Goal: Task Accomplishment & Management: Complete application form

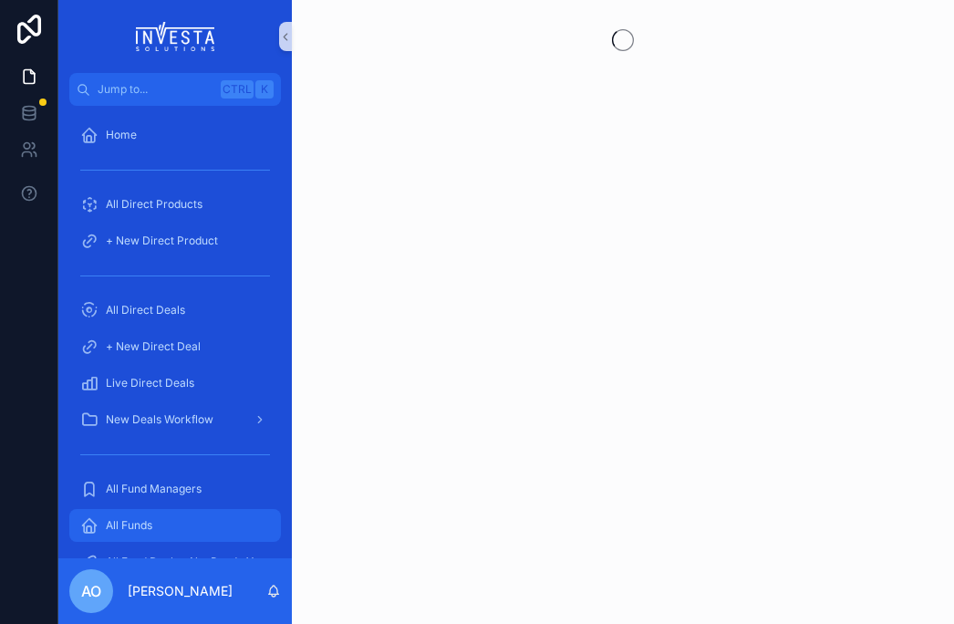
click at [130, 529] on span "All Funds" at bounding box center [129, 525] width 47 height 15
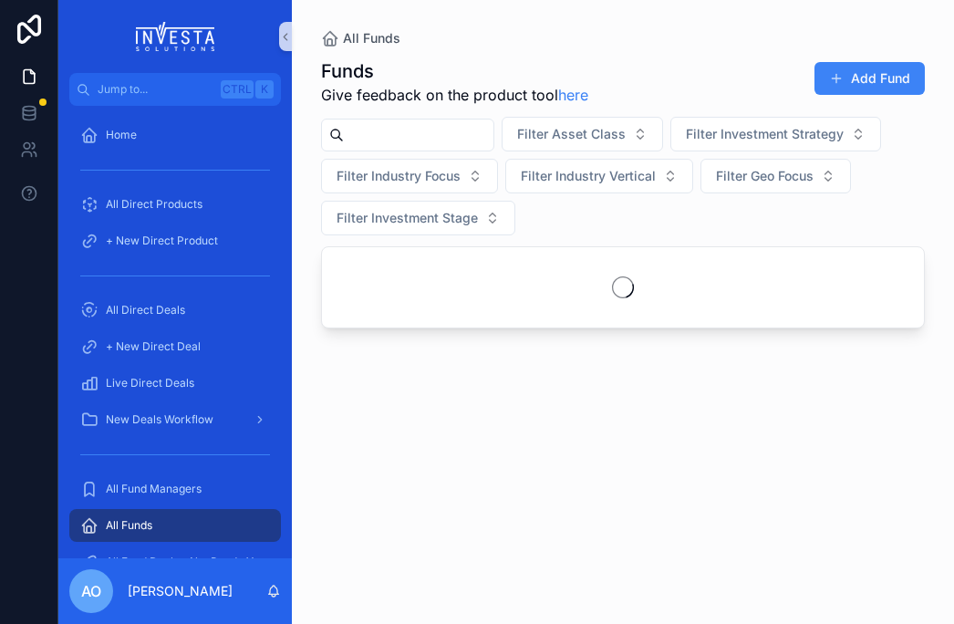
click at [416, 137] on input "scrollable content" at bounding box center [419, 135] width 150 height 26
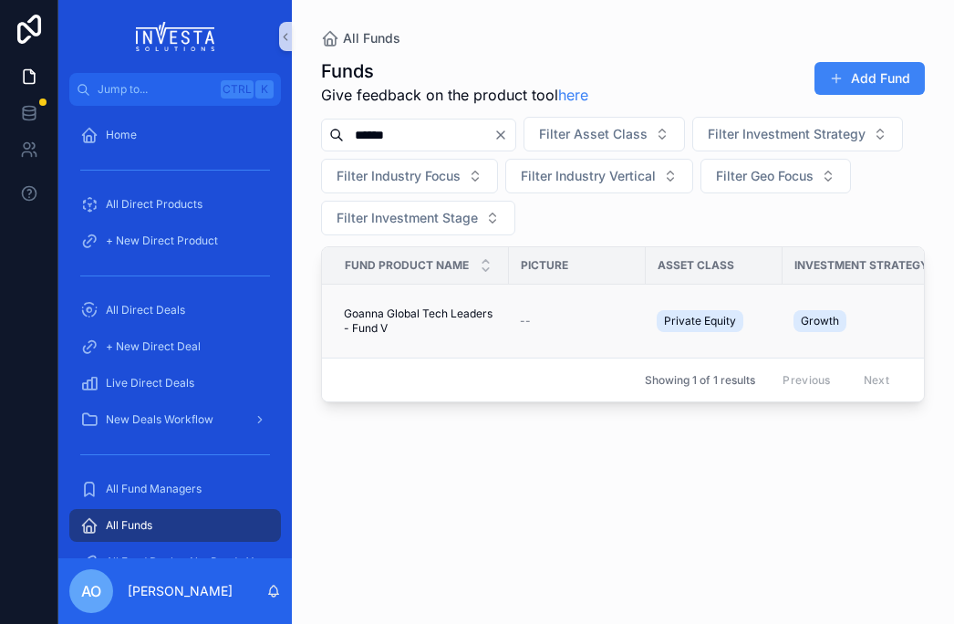
type input "******"
click at [415, 319] on span "Goanna Global Tech Leaders - Fund V" at bounding box center [421, 321] width 154 height 29
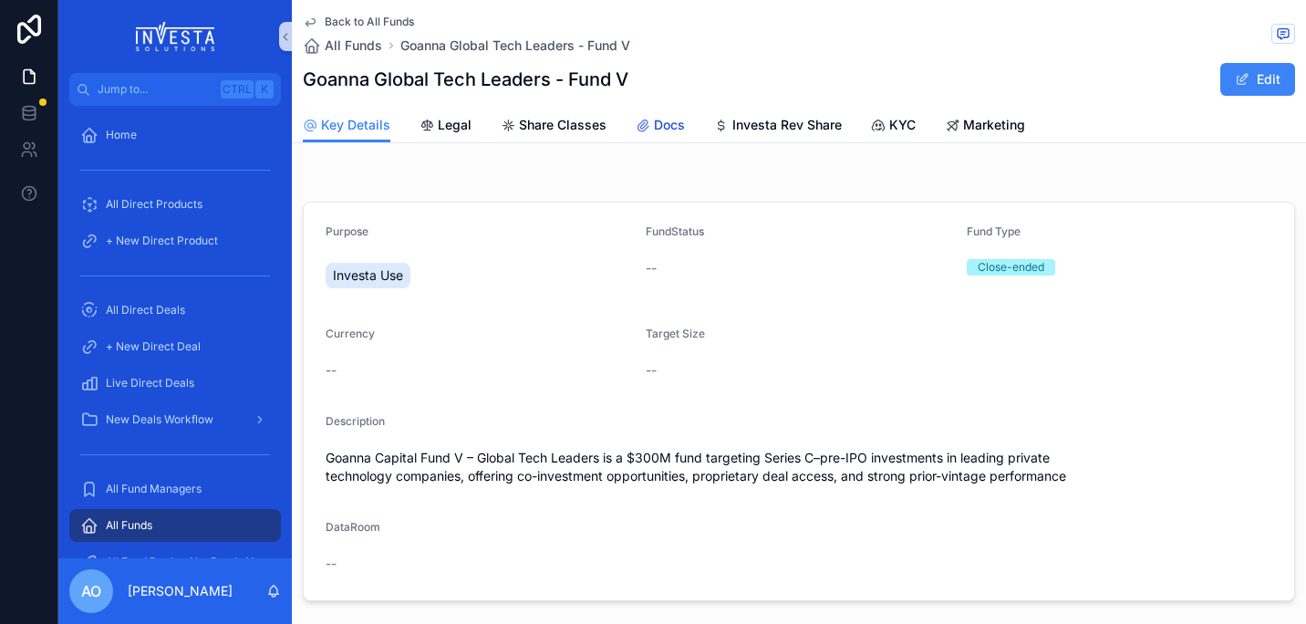
click at [663, 122] on span "Docs" at bounding box center [669, 125] width 31 height 18
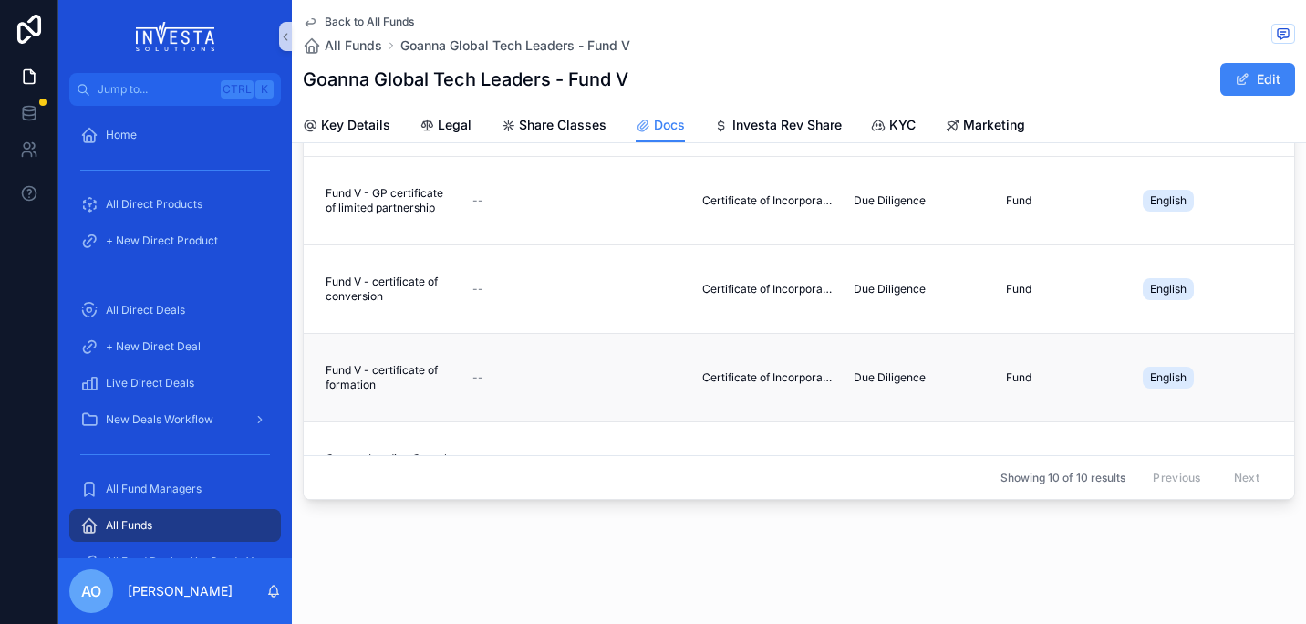
click at [386, 372] on span "Fund V - certificate of formation" at bounding box center [388, 377] width 125 height 29
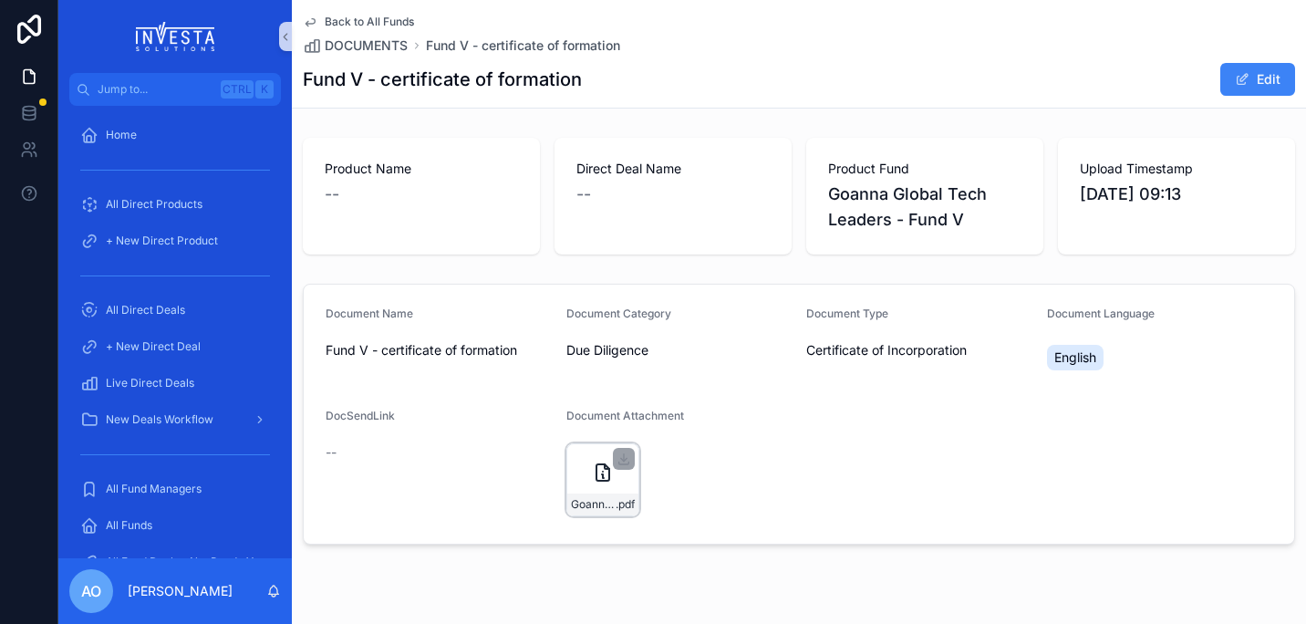
click at [601, 474] on icon "scrollable content" at bounding box center [603, 473] width 22 height 22
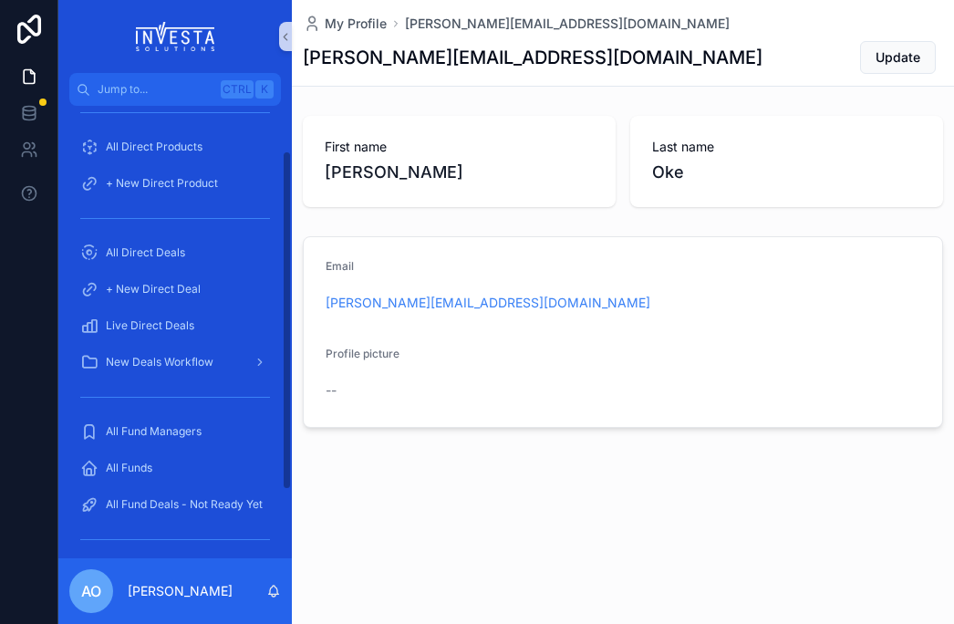
scroll to position [91, 0]
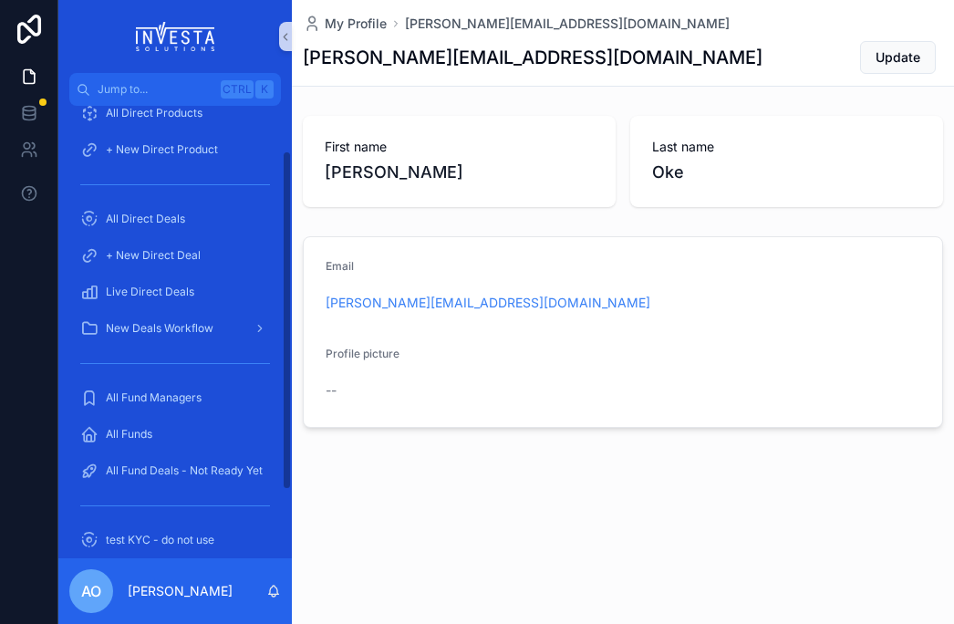
drag, startPoint x: 286, startPoint y: 421, endPoint x: 287, endPoint y: 491, distance: 69.3
click at [287, 491] on div "Home All Direct Products + New Direct Product All Direct Deals + New Direct Dea…" at bounding box center [175, 332] width 234 height 452
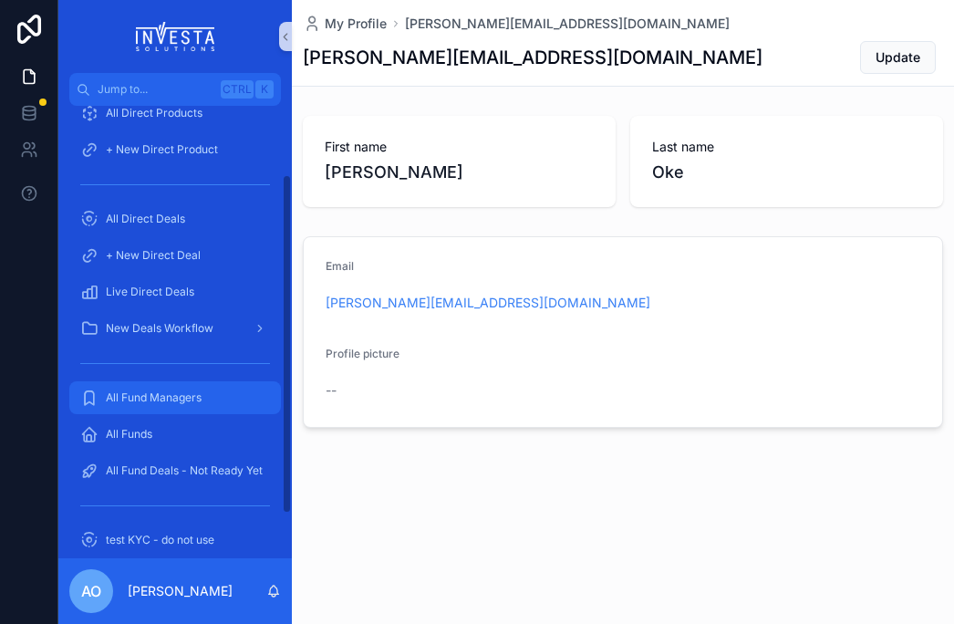
click at [152, 392] on span "All Fund Managers" at bounding box center [154, 397] width 96 height 15
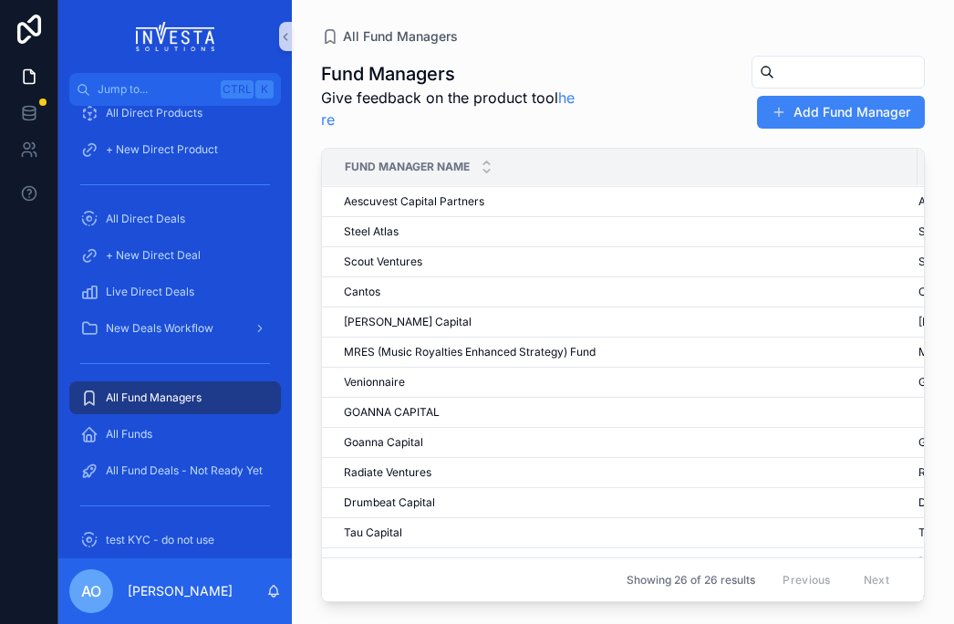
scroll to position [30, 0]
click at [775, 75] on input "scrollable content" at bounding box center [850, 72] width 150 height 26
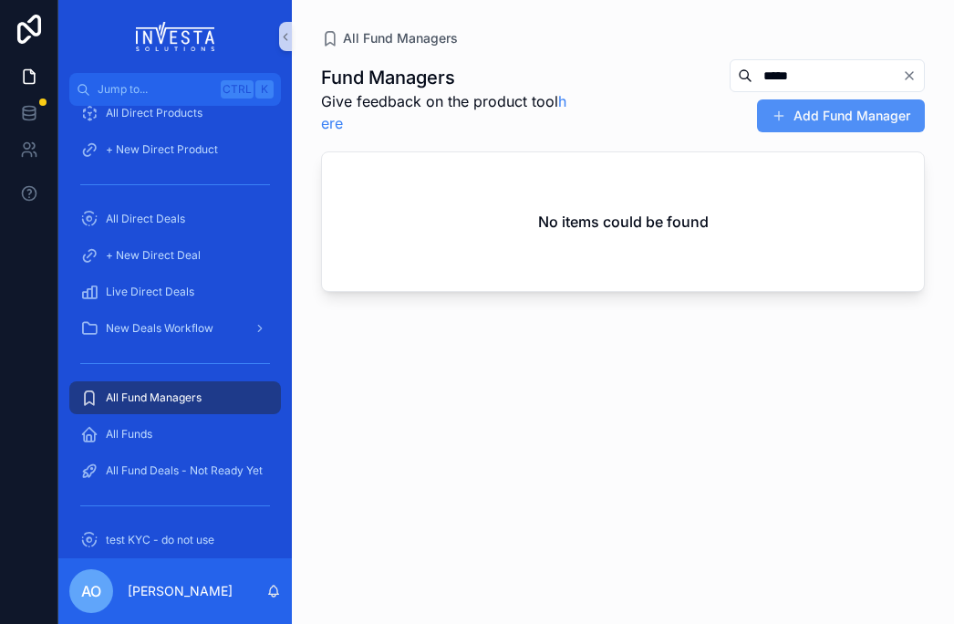
type input "*****"
click at [868, 109] on button "Add Fund Manager" at bounding box center [841, 115] width 168 height 33
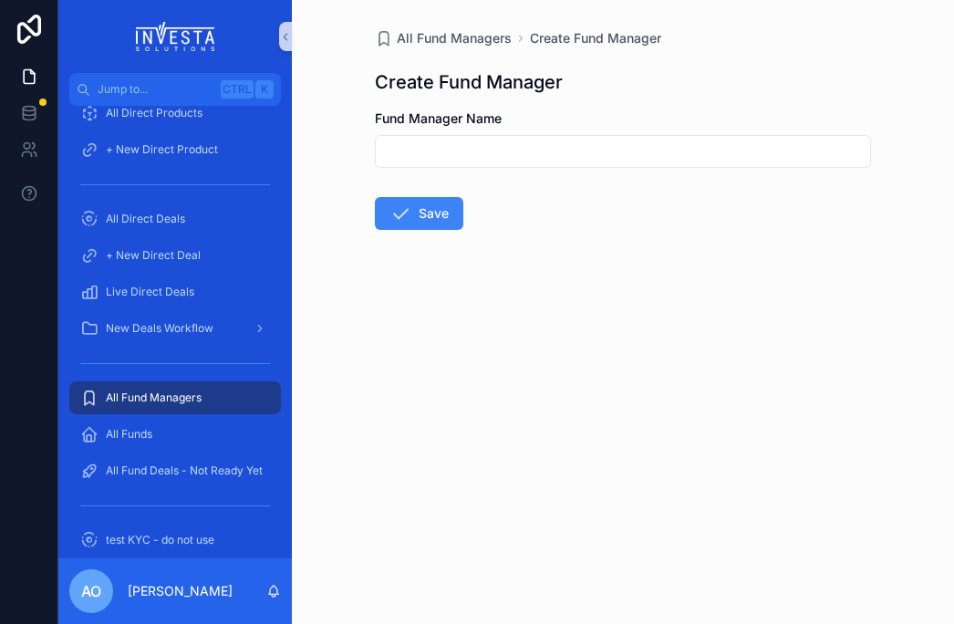
click at [439, 147] on input "scrollable content" at bounding box center [623, 152] width 494 height 26
type input "**********"
click at [421, 212] on button "Save" at bounding box center [419, 213] width 88 height 33
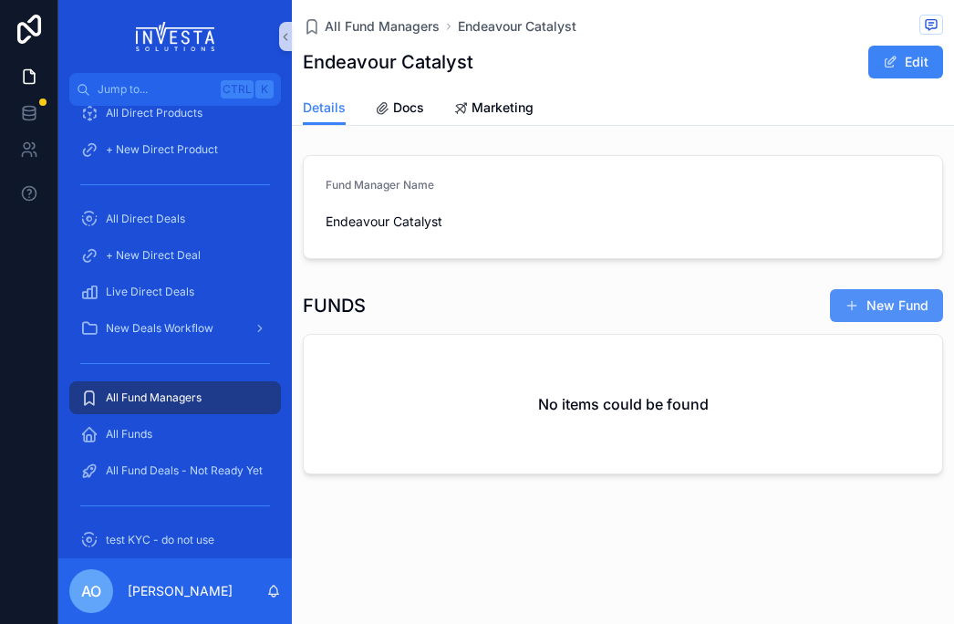
click at [891, 311] on button "New Fund" at bounding box center [886, 305] width 113 height 33
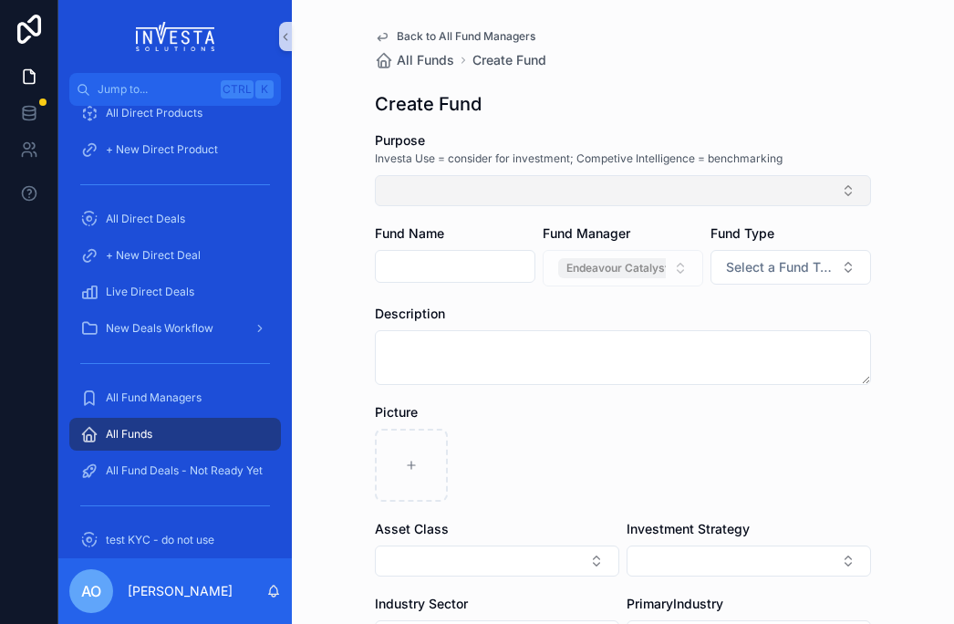
click at [827, 192] on button "Select Button" at bounding box center [623, 190] width 496 height 31
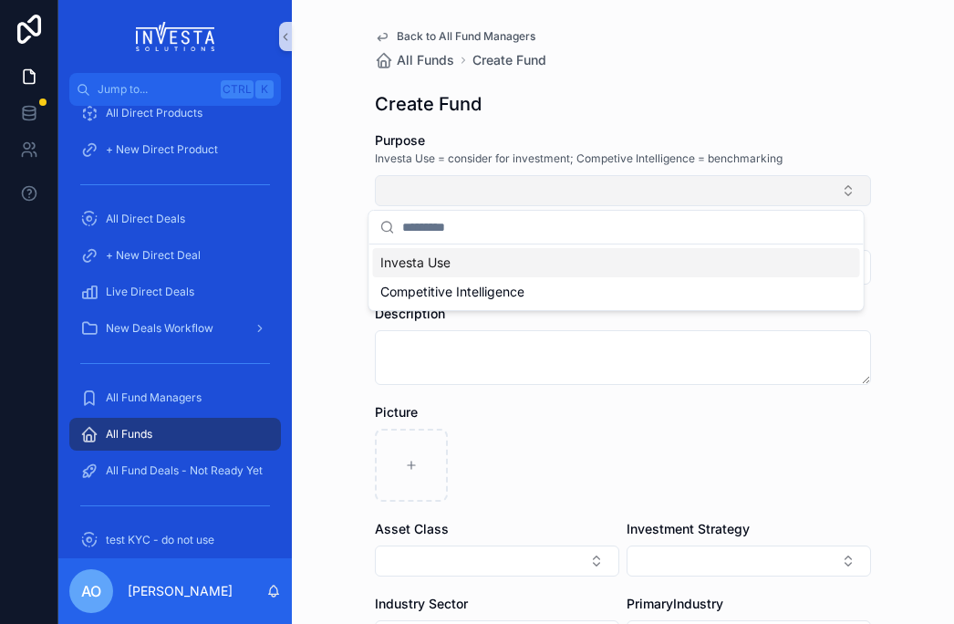
click at [458, 187] on button "Select Button" at bounding box center [623, 190] width 496 height 31
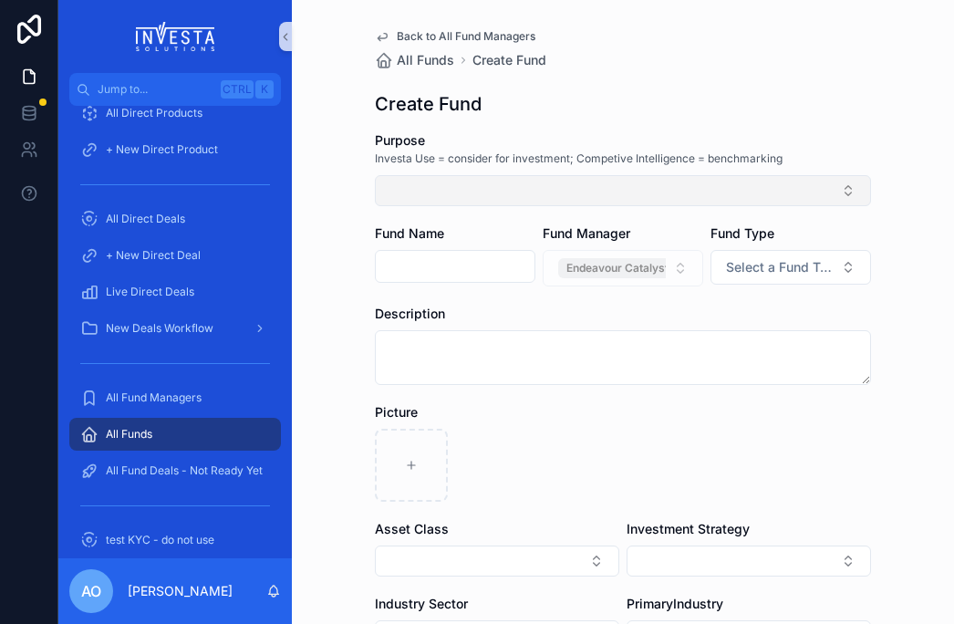
click at [437, 181] on button "Select Button" at bounding box center [623, 190] width 496 height 31
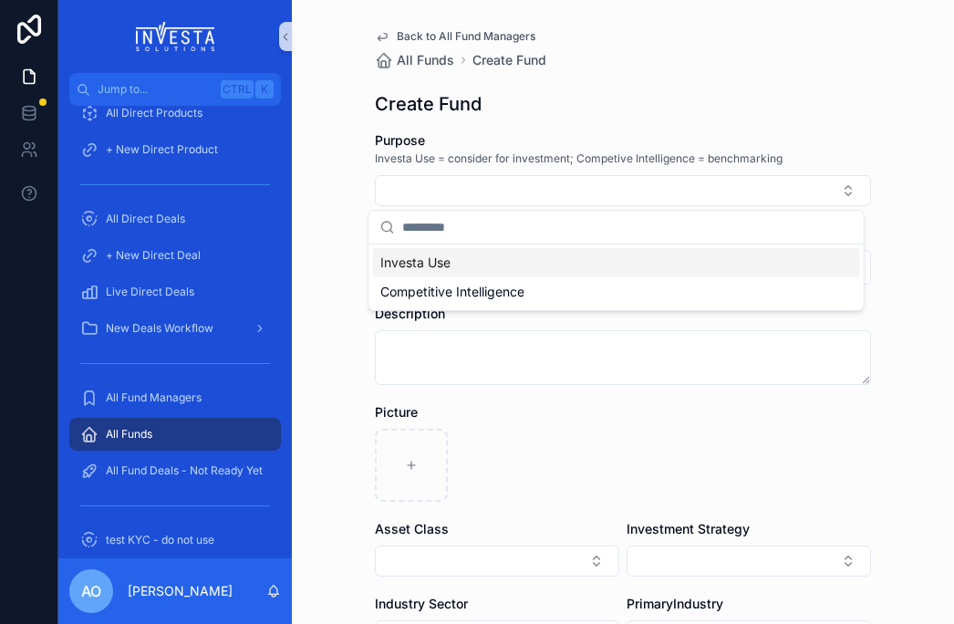
click at [449, 264] on span "Investa Use" at bounding box center [415, 263] width 70 height 18
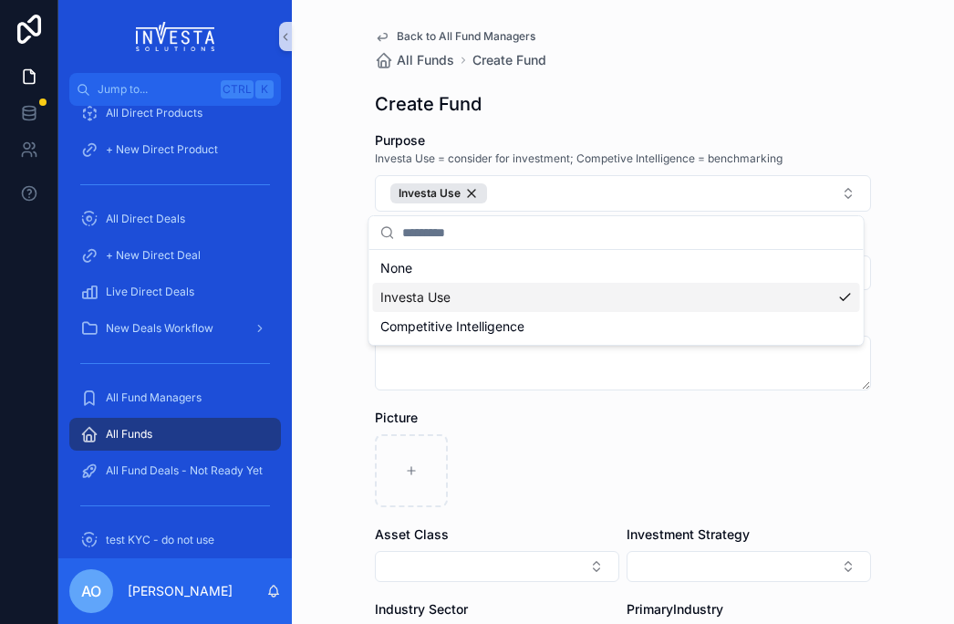
click at [459, 299] on div "Investa Use" at bounding box center [616, 297] width 487 height 29
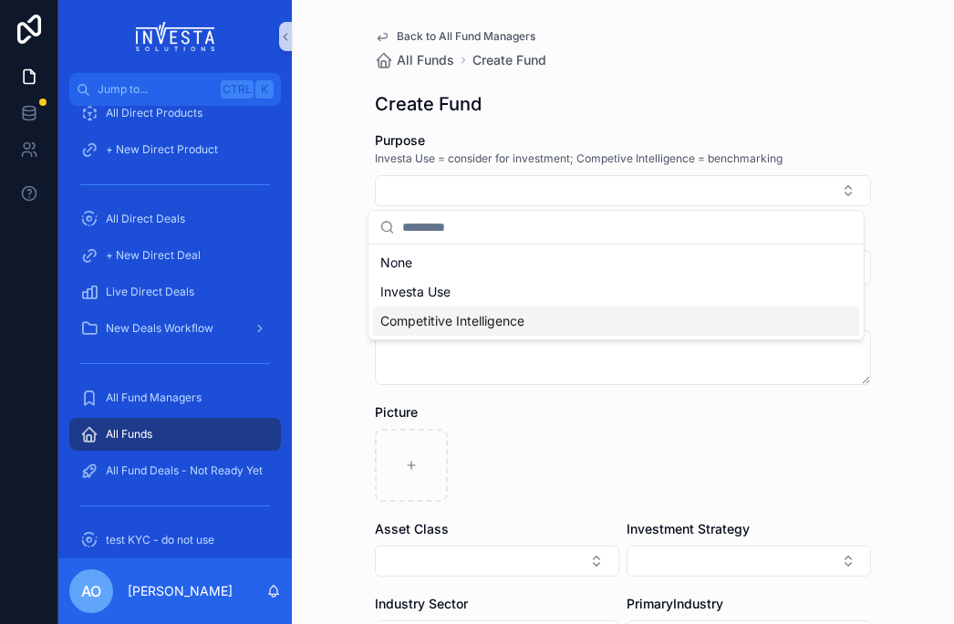
click at [598, 395] on form "Purpose Investa Use = consider for investment; Competive Intelligence = benchma…" at bounding box center [623, 592] width 496 height 923
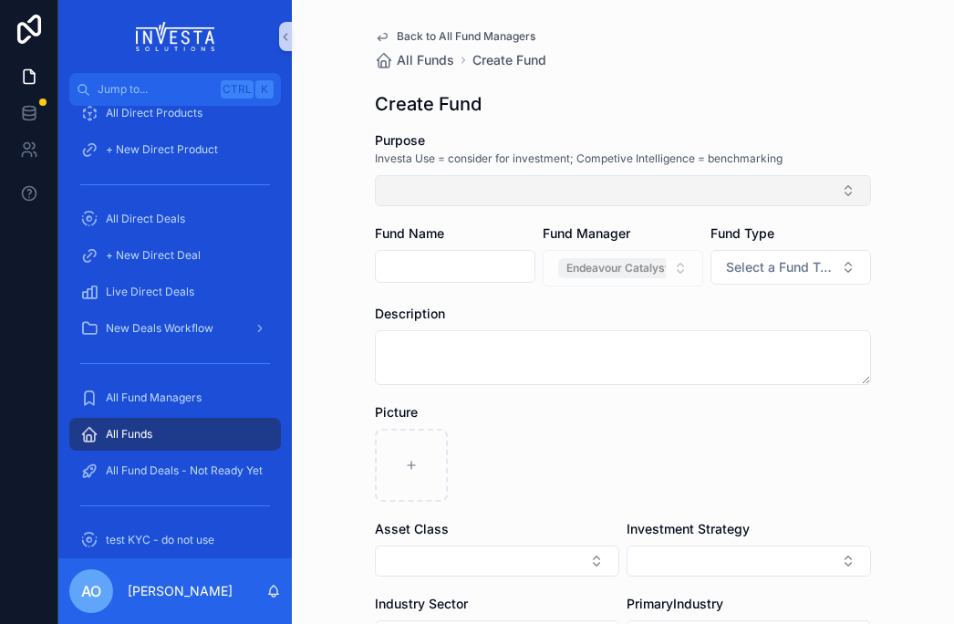
click at [637, 188] on button "Select Button" at bounding box center [623, 190] width 496 height 31
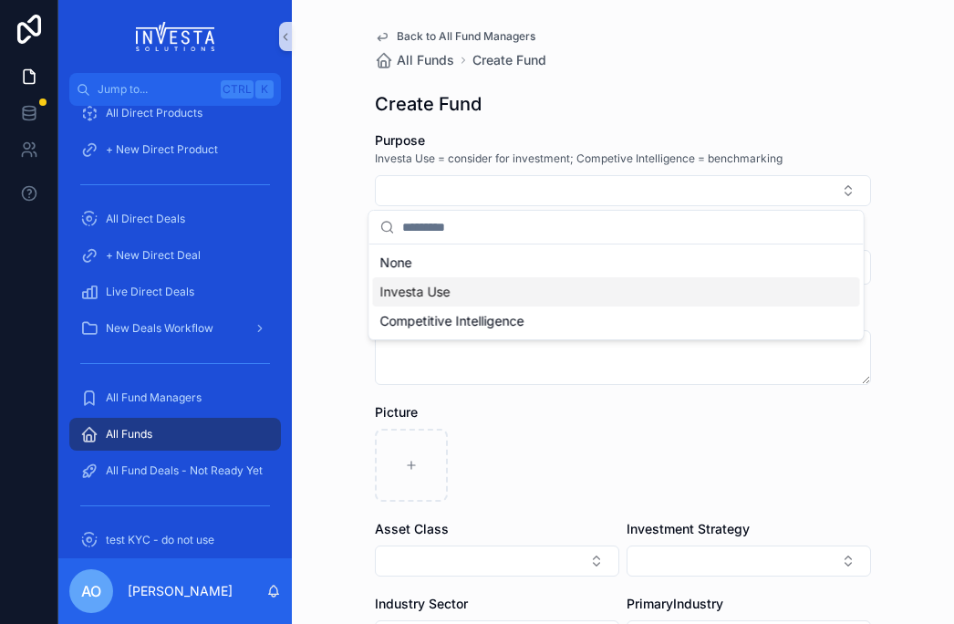
click at [450, 286] on span "Investa Use" at bounding box center [415, 292] width 70 height 18
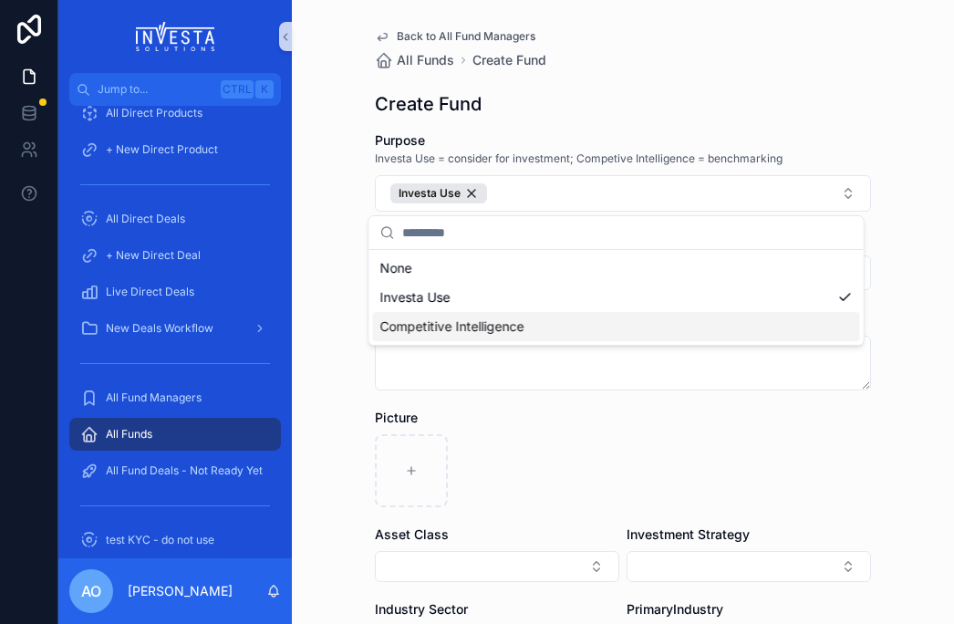
click at [662, 408] on form "Purpose Investa Use = consider for investment; Competive Intelligence = benchma…" at bounding box center [623, 595] width 496 height 929
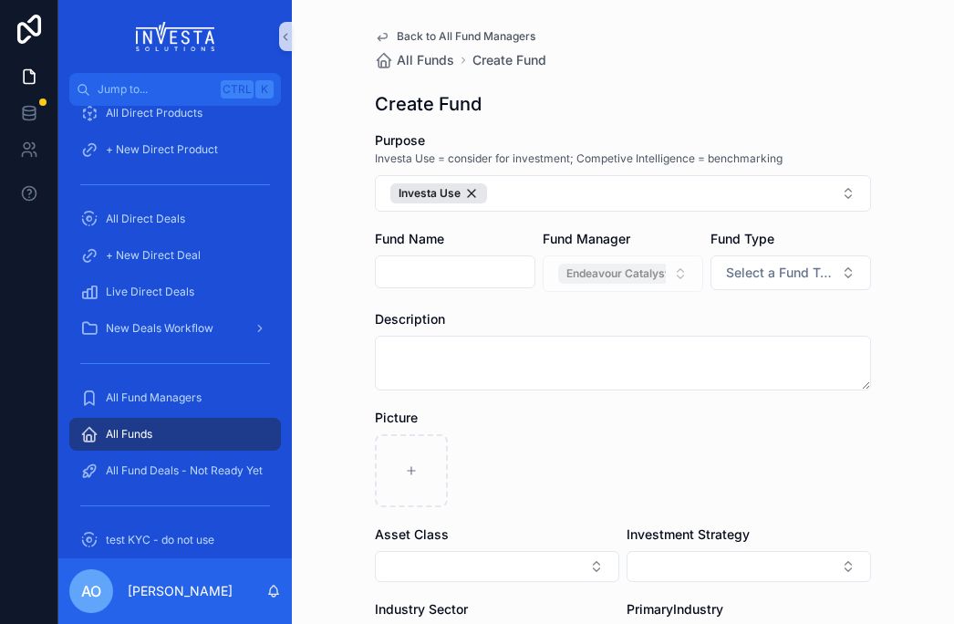
click at [421, 265] on input "scrollable content" at bounding box center [455, 272] width 159 height 26
type input "**********"
click at [844, 269] on button "Select a Fund Type" at bounding box center [791, 272] width 161 height 35
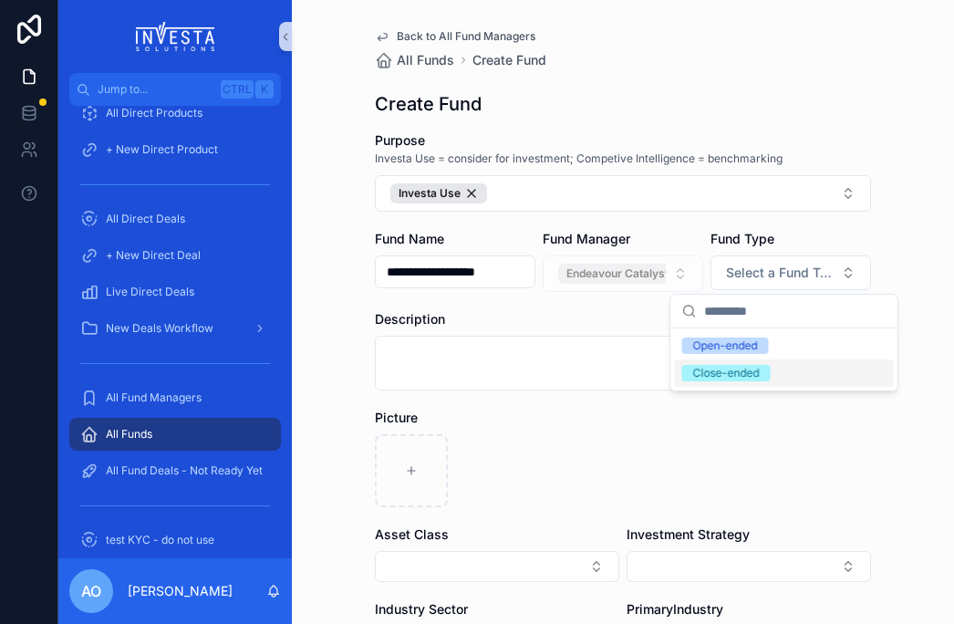
click at [755, 374] on div "Close-ended" at bounding box center [726, 373] width 67 height 16
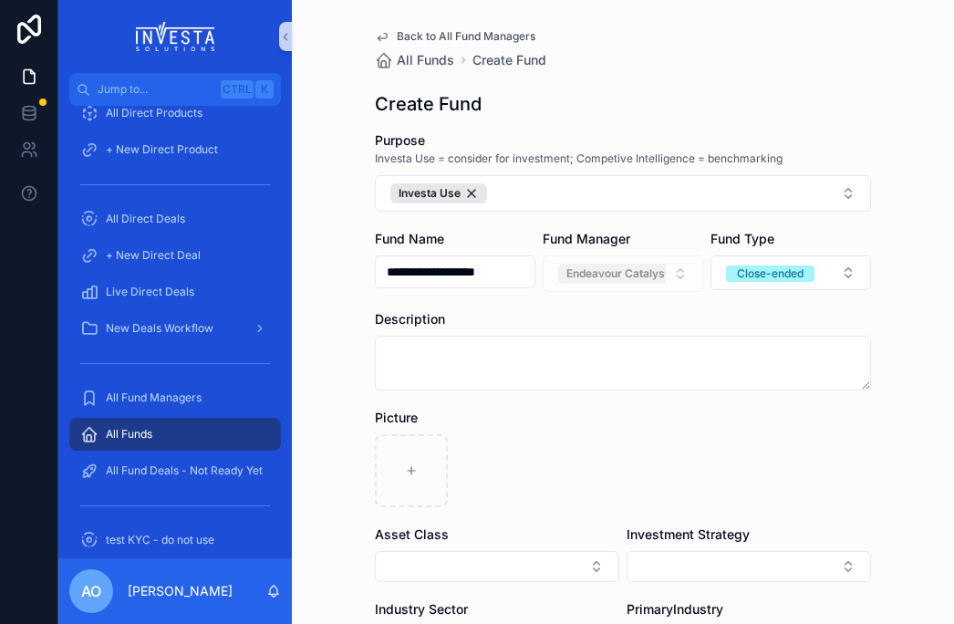
click at [725, 445] on div "scrollable content" at bounding box center [623, 470] width 496 height 73
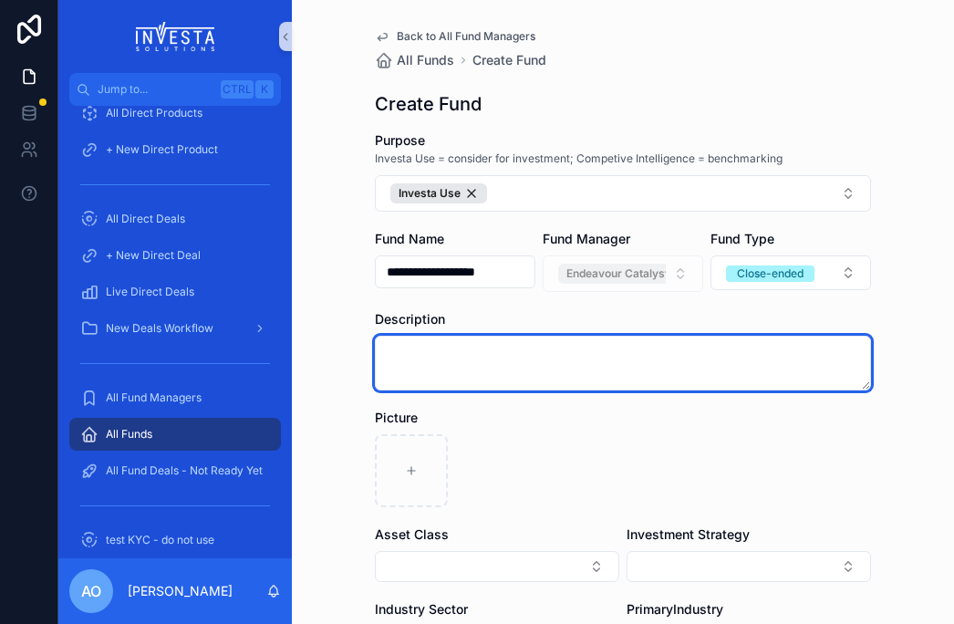
click at [393, 352] on textarea "scrollable content" at bounding box center [623, 363] width 496 height 55
paste textarea "**********"
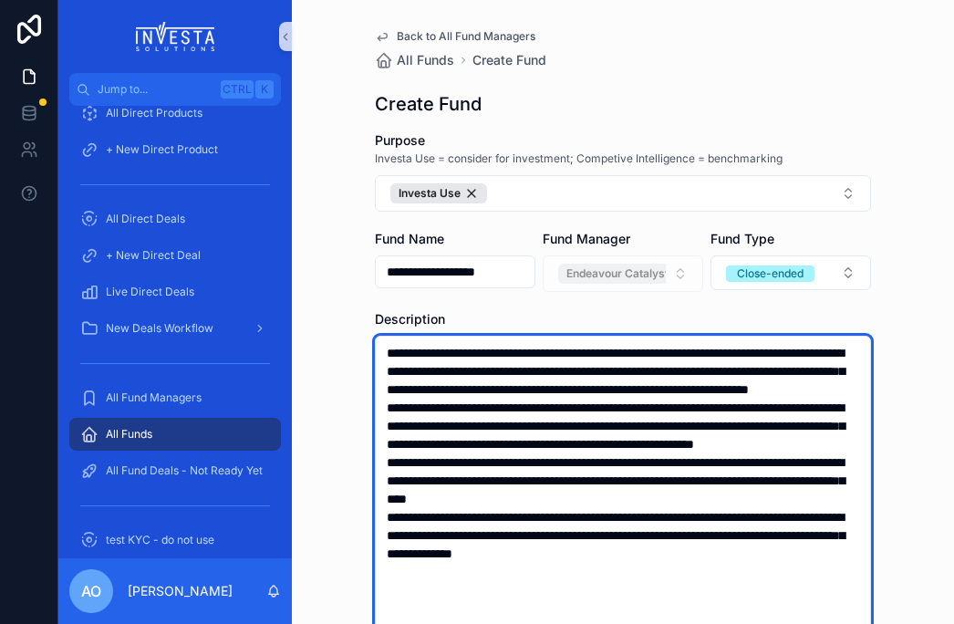
type textarea "**********"
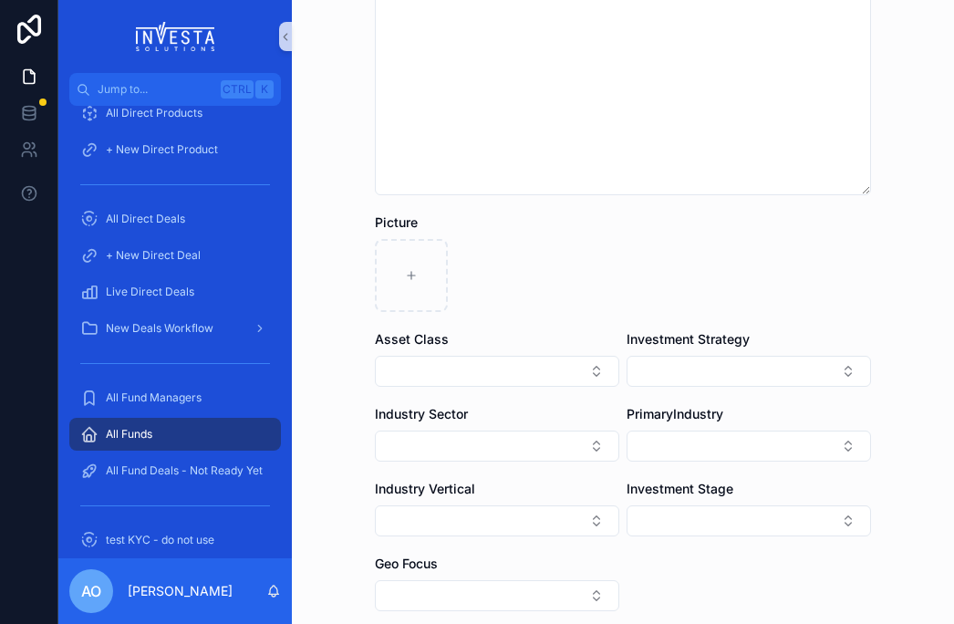
scroll to position [731, 0]
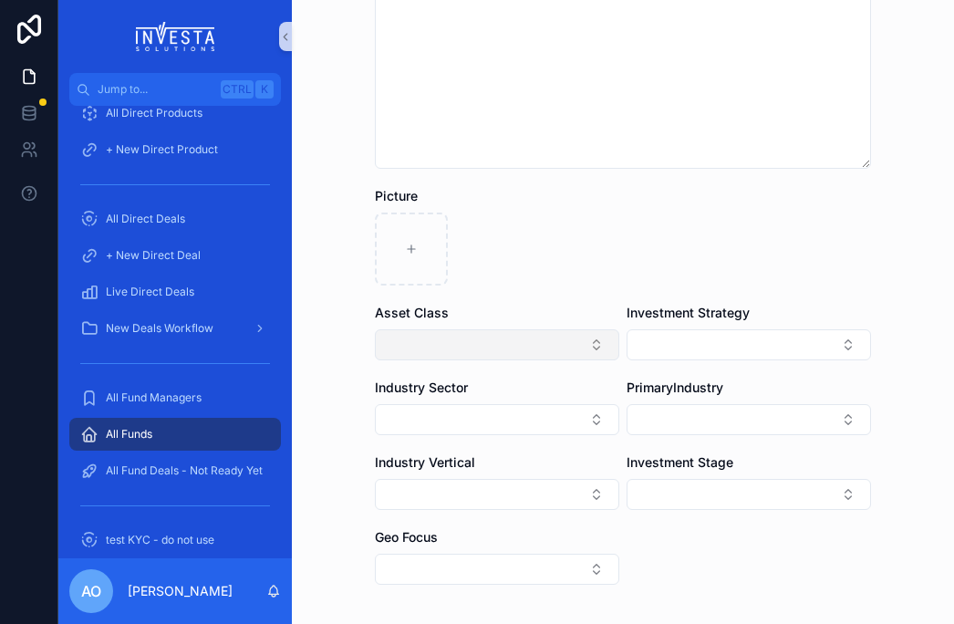
click at [588, 345] on button "Select Button" at bounding box center [497, 344] width 244 height 31
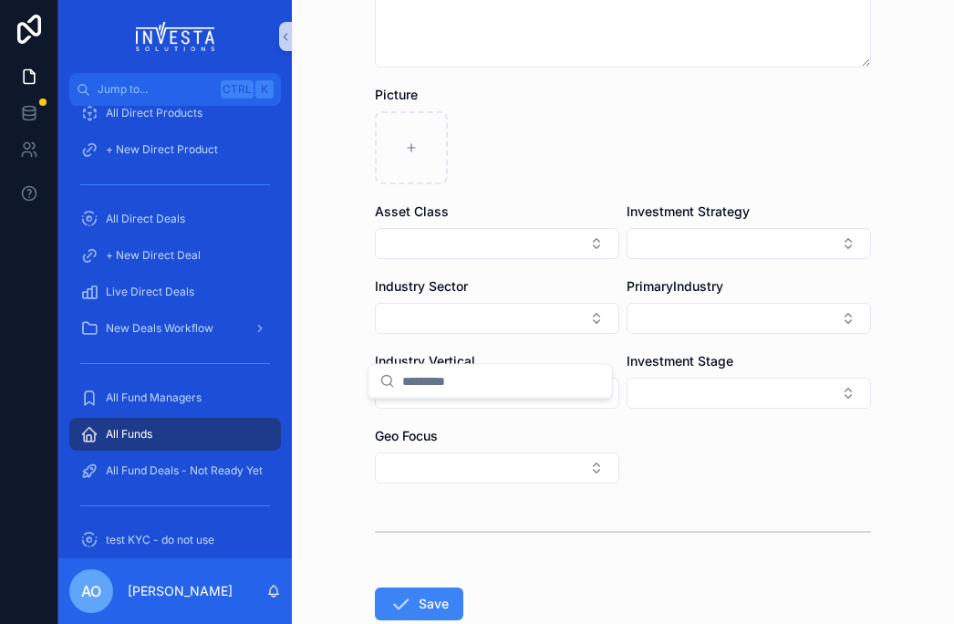
scroll to position [945, 0]
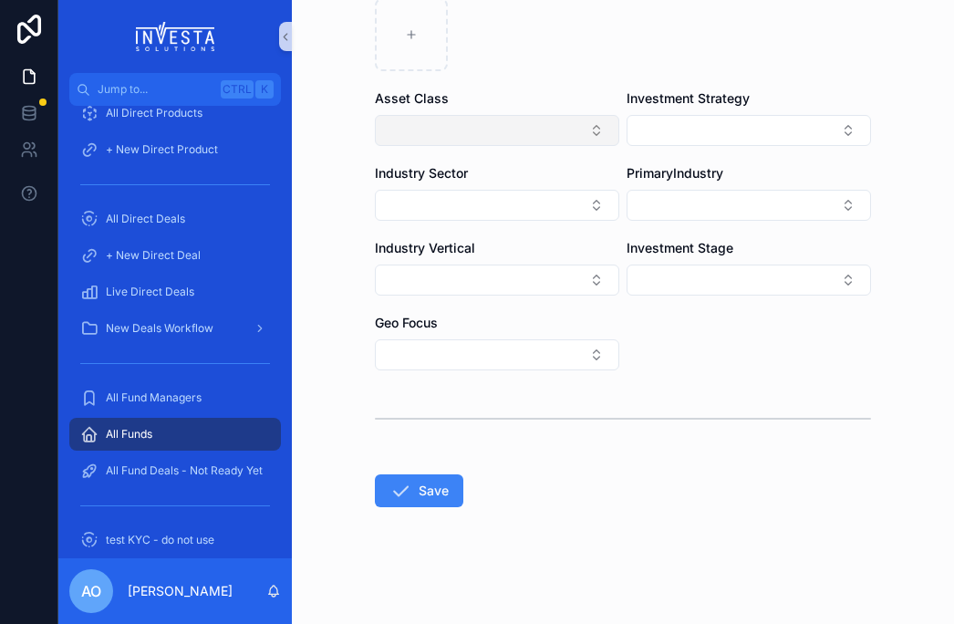
click at [584, 130] on button "Select Button" at bounding box center [497, 130] width 244 height 31
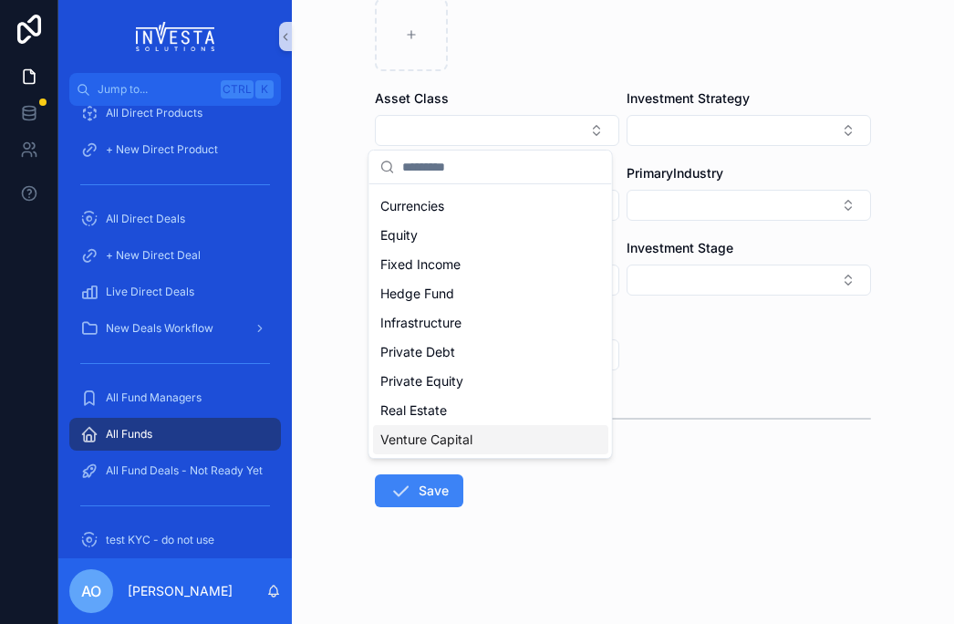
click at [477, 432] on div "Venture Capital" at bounding box center [490, 439] width 235 height 29
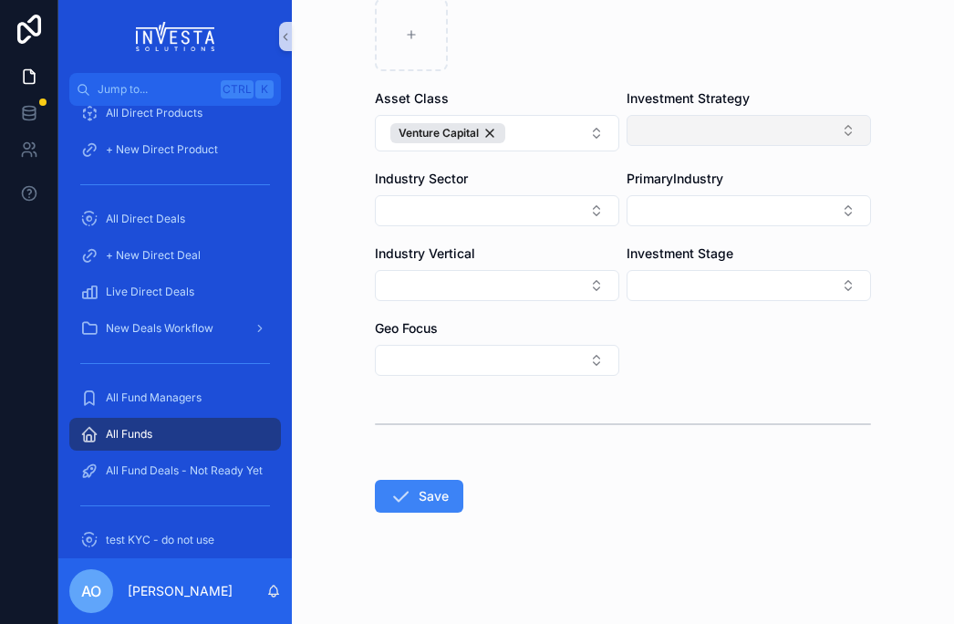
click at [839, 135] on button "Select Button" at bounding box center [749, 130] width 244 height 31
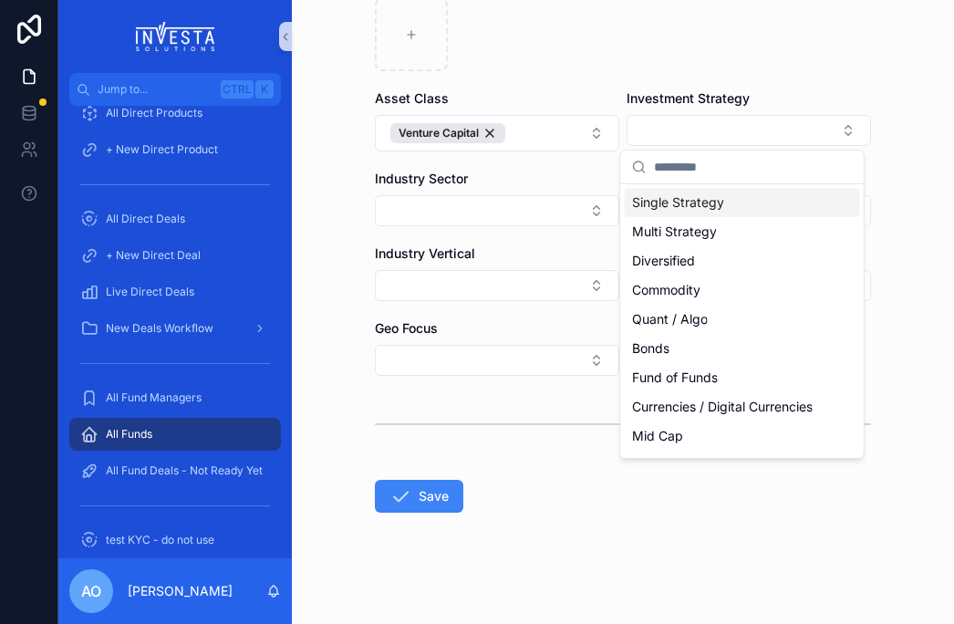
click at [726, 208] on div "Single Strategy" at bounding box center [742, 202] width 235 height 29
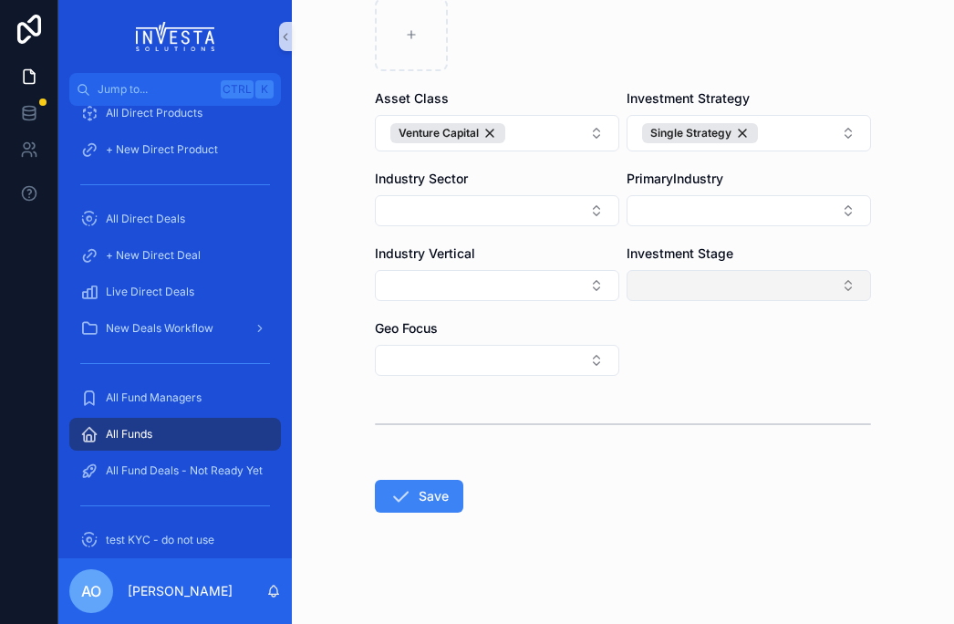
click at [831, 284] on button "Select Button" at bounding box center [749, 285] width 244 height 31
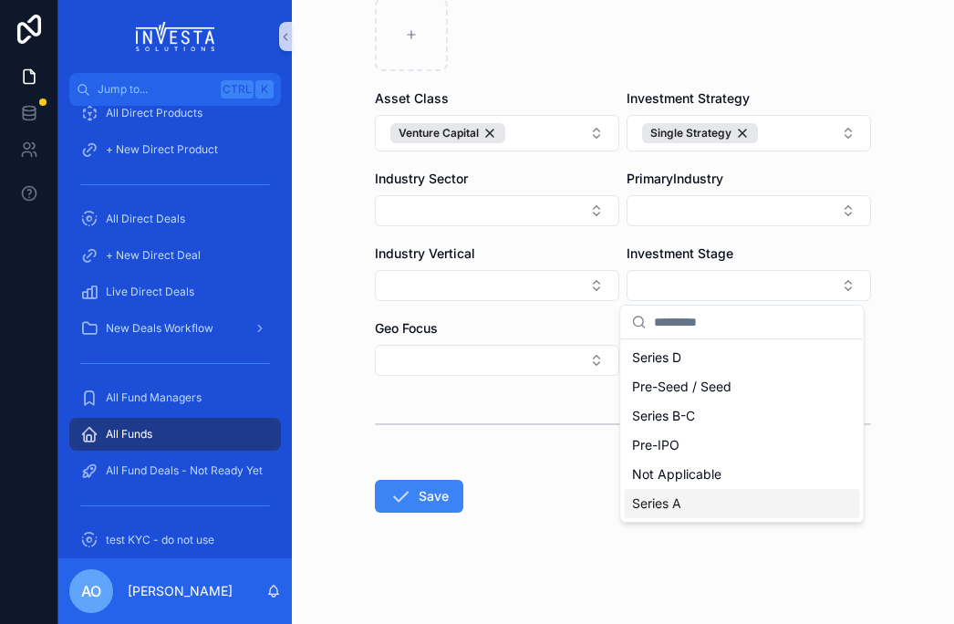
click at [756, 506] on div "Series A" at bounding box center [742, 503] width 235 height 29
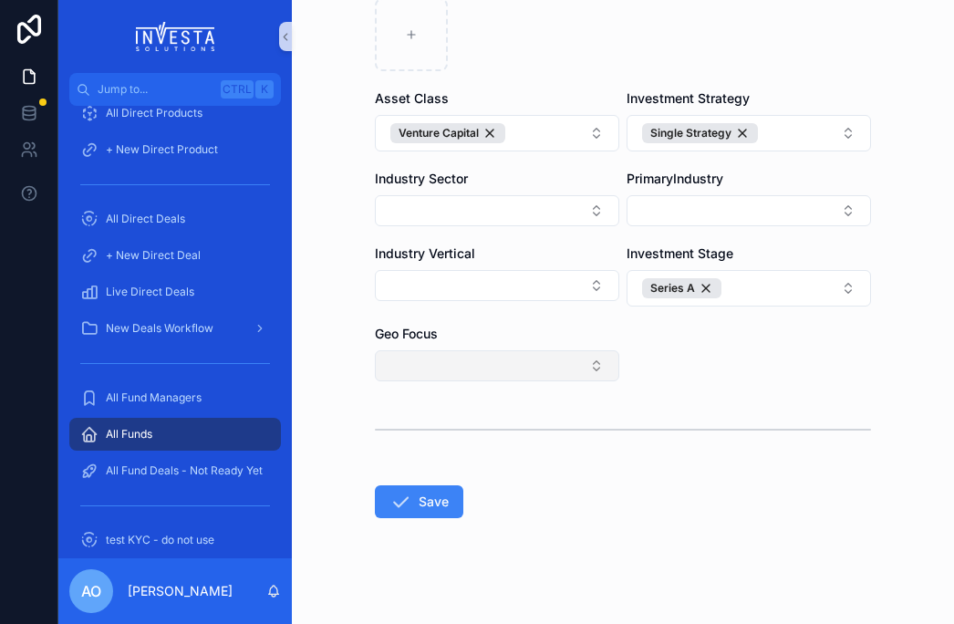
click at [590, 375] on button "Select Button" at bounding box center [497, 365] width 244 height 31
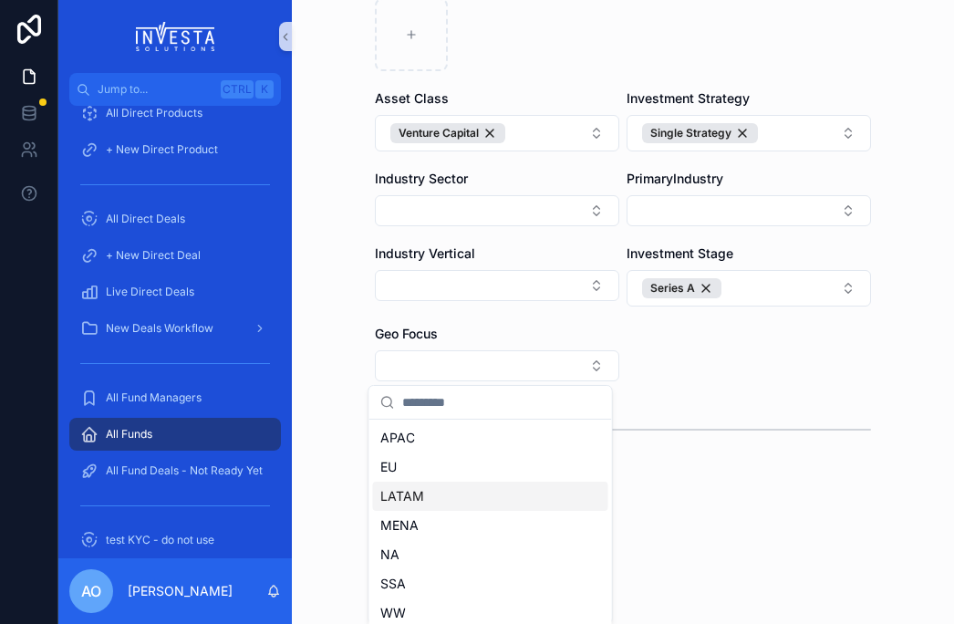
click at [446, 499] on div "LATAM" at bounding box center [490, 496] width 235 height 29
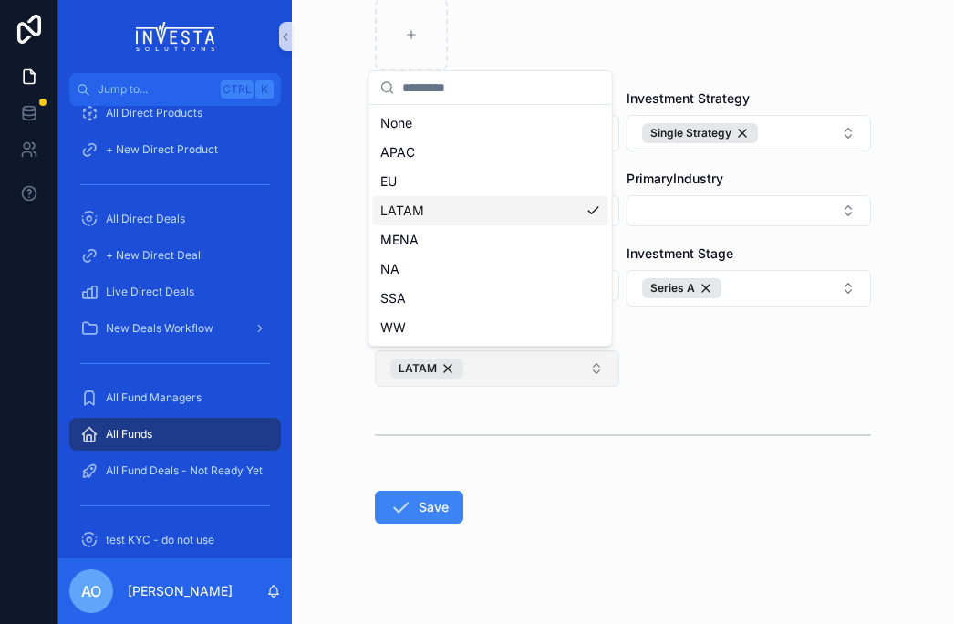
click at [589, 370] on button "LATAM" at bounding box center [497, 368] width 244 height 36
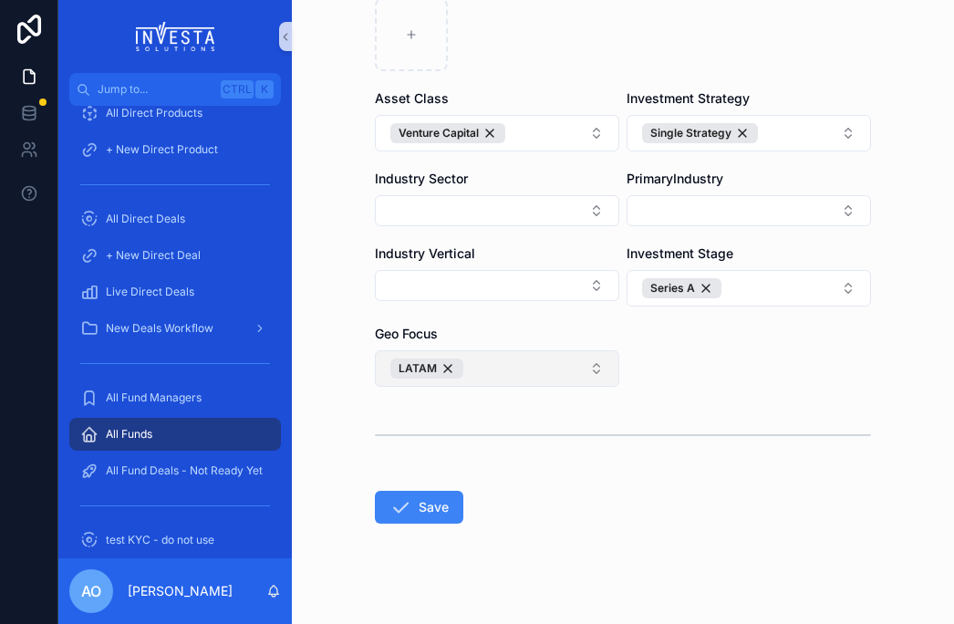
click at [534, 366] on button "LATAM" at bounding box center [497, 368] width 244 height 36
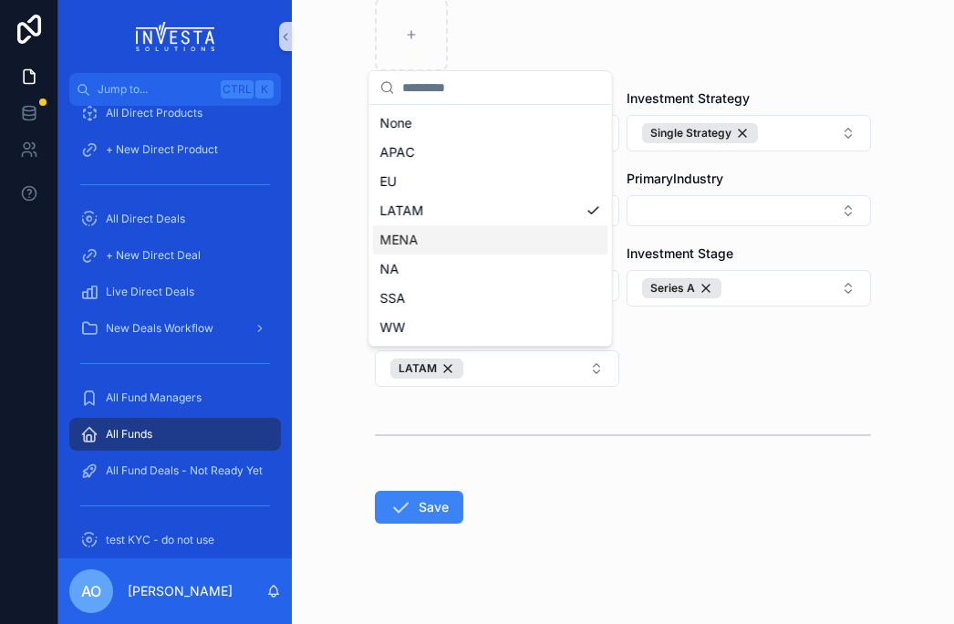
click at [442, 228] on div "MENA" at bounding box center [490, 239] width 235 height 29
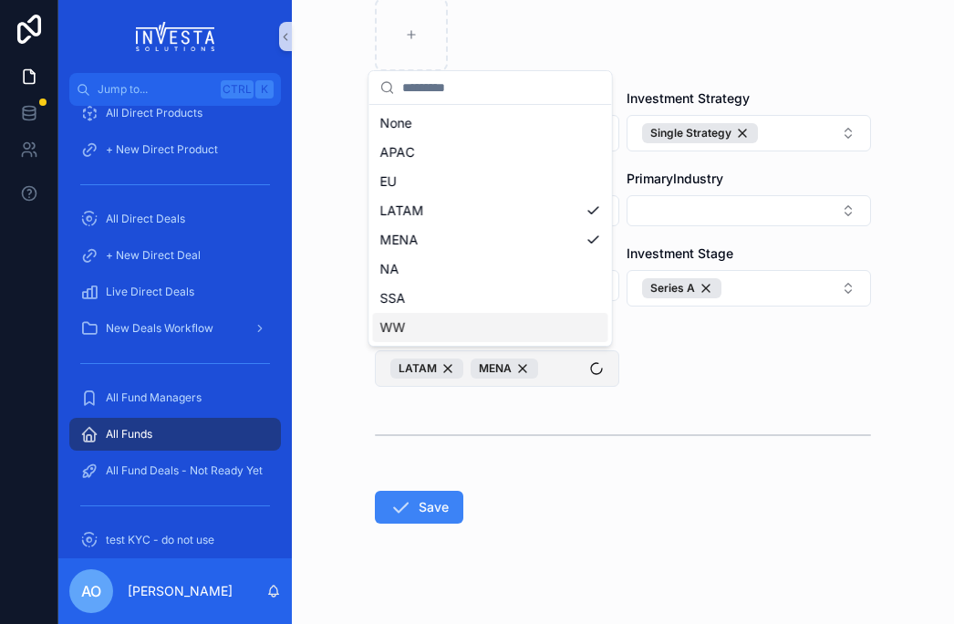
click at [546, 369] on button "[PERSON_NAME]" at bounding box center [497, 368] width 244 height 36
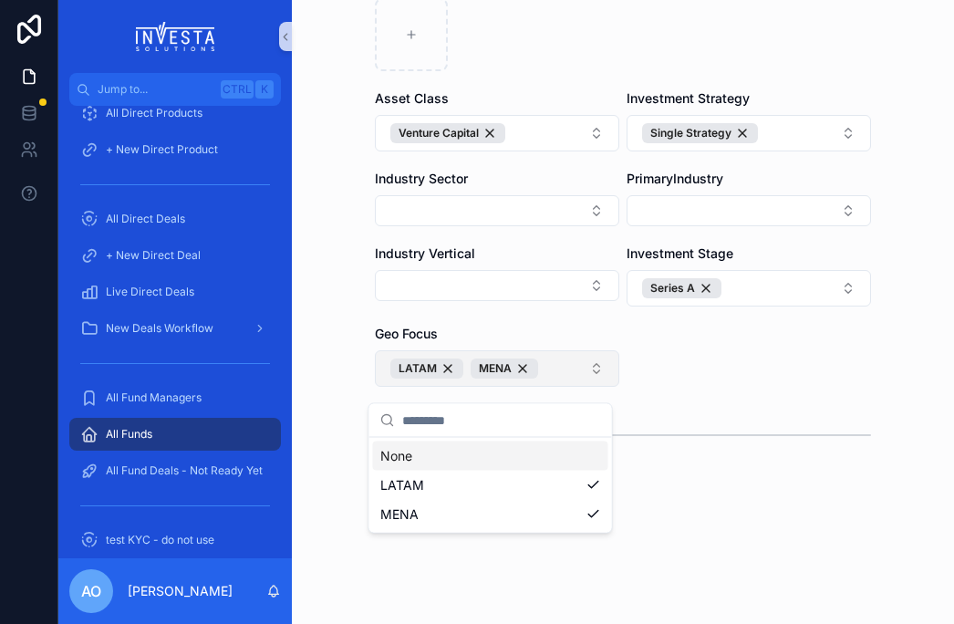
scroll to position [914, 0]
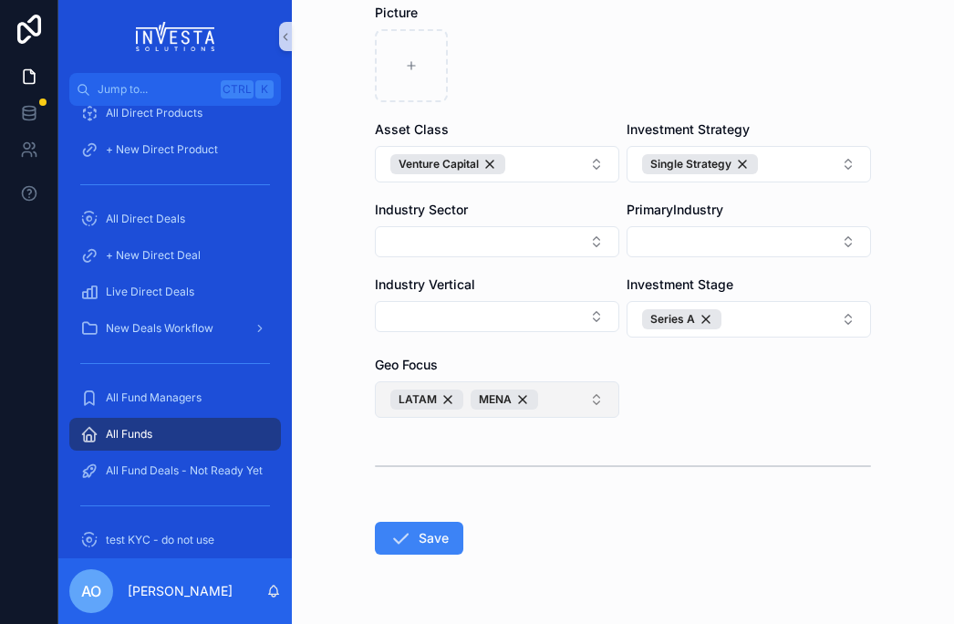
click at [556, 395] on button "[PERSON_NAME]" at bounding box center [497, 399] width 244 height 36
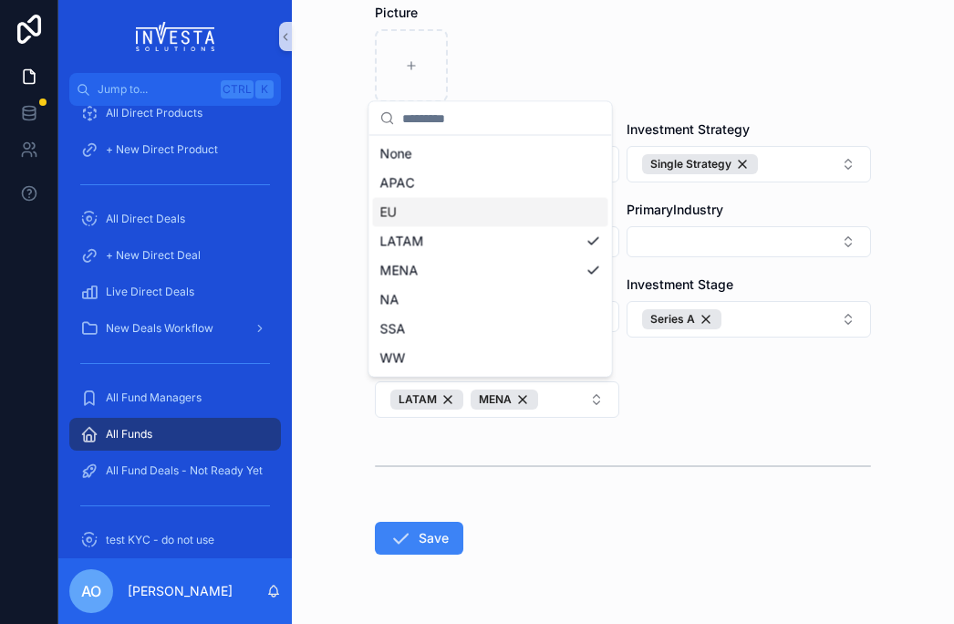
click at [419, 208] on div "EU" at bounding box center [490, 212] width 235 height 29
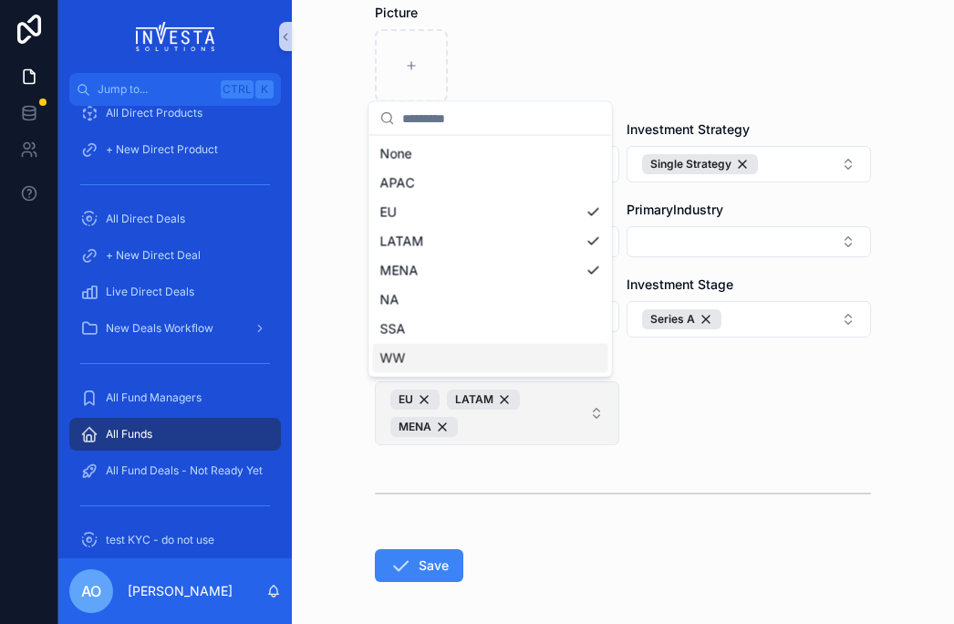
click at [518, 425] on span "EU LATAM MENA" at bounding box center [486, 413] width 192 height 47
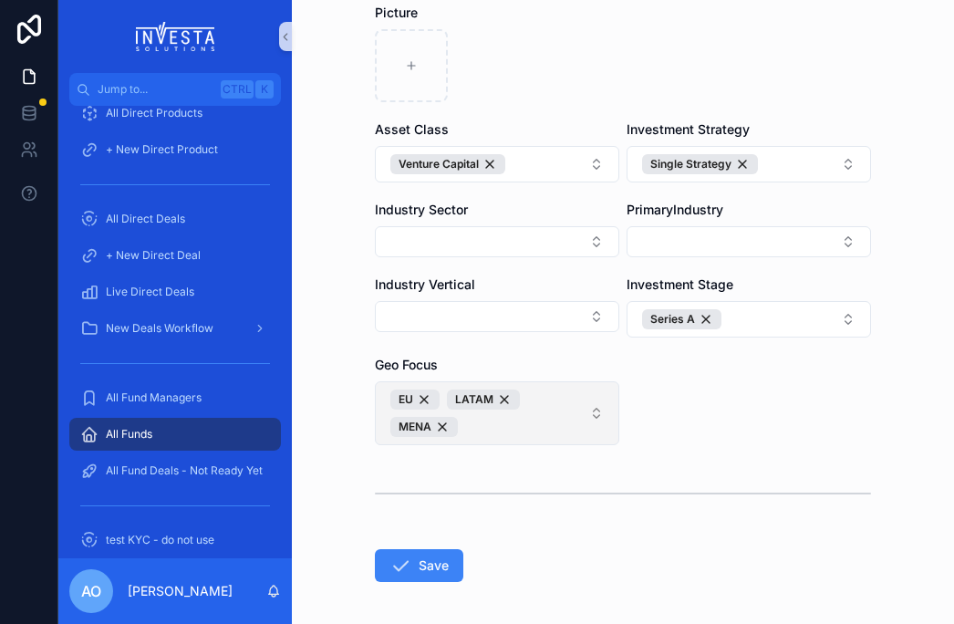
click at [507, 427] on span "EU LATAM MENA" at bounding box center [486, 413] width 192 height 47
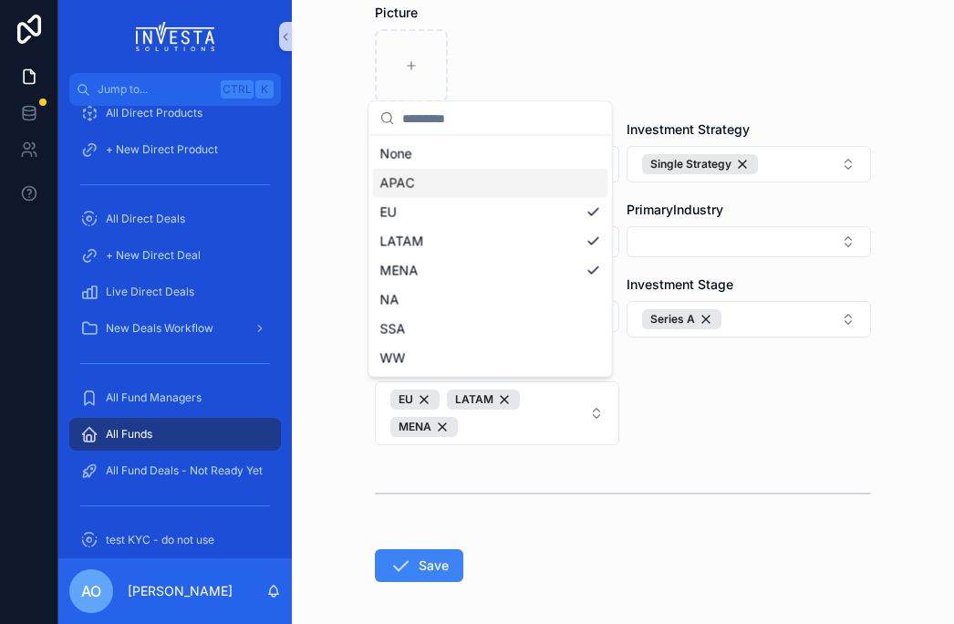
click at [461, 195] on div "APAC" at bounding box center [490, 183] width 235 height 29
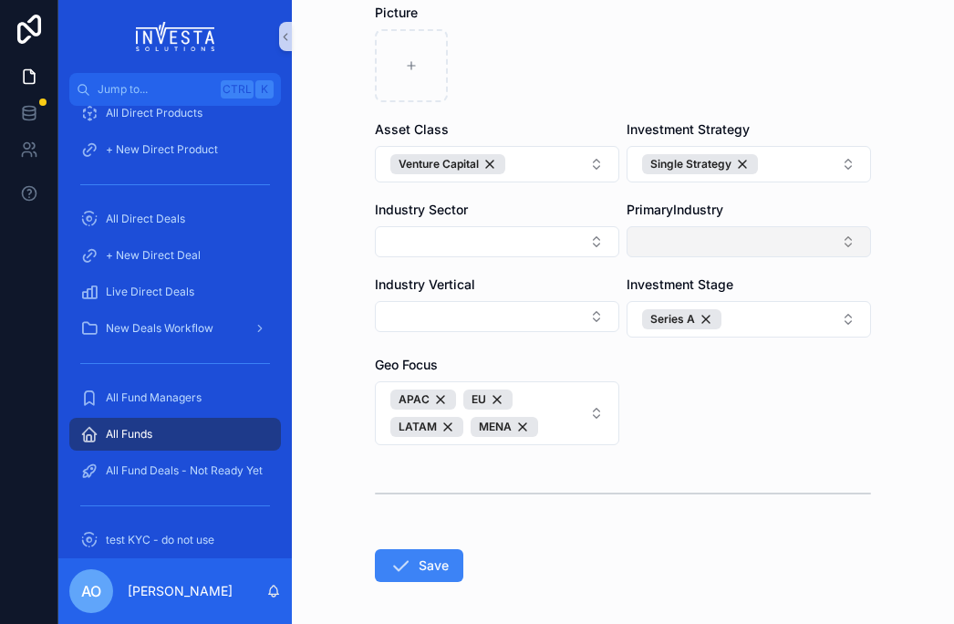
click at [838, 246] on button "Select Button" at bounding box center [749, 241] width 244 height 31
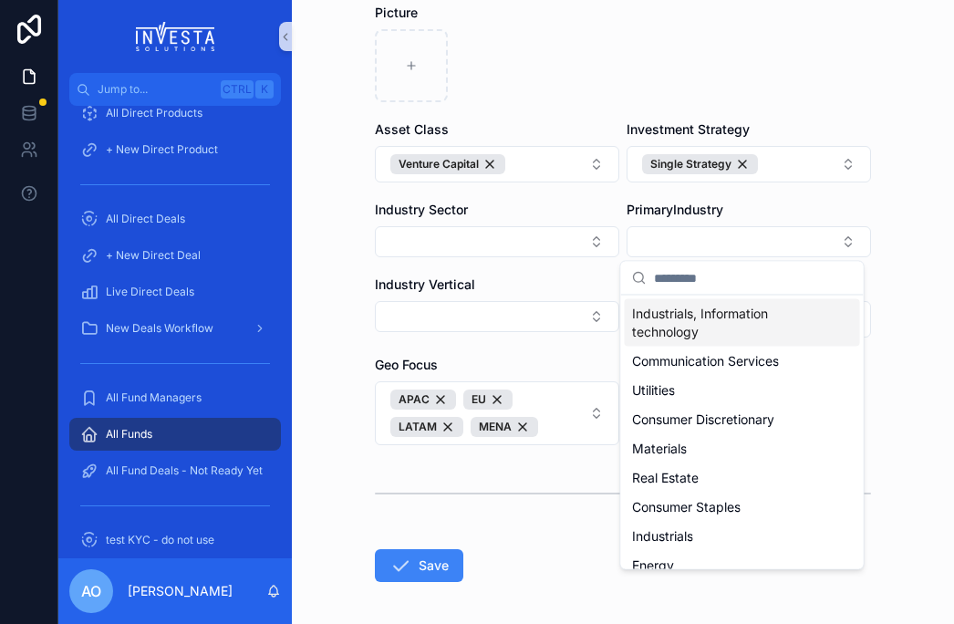
click at [714, 320] on span "Industrials, Information technology" at bounding box center [731, 323] width 199 height 36
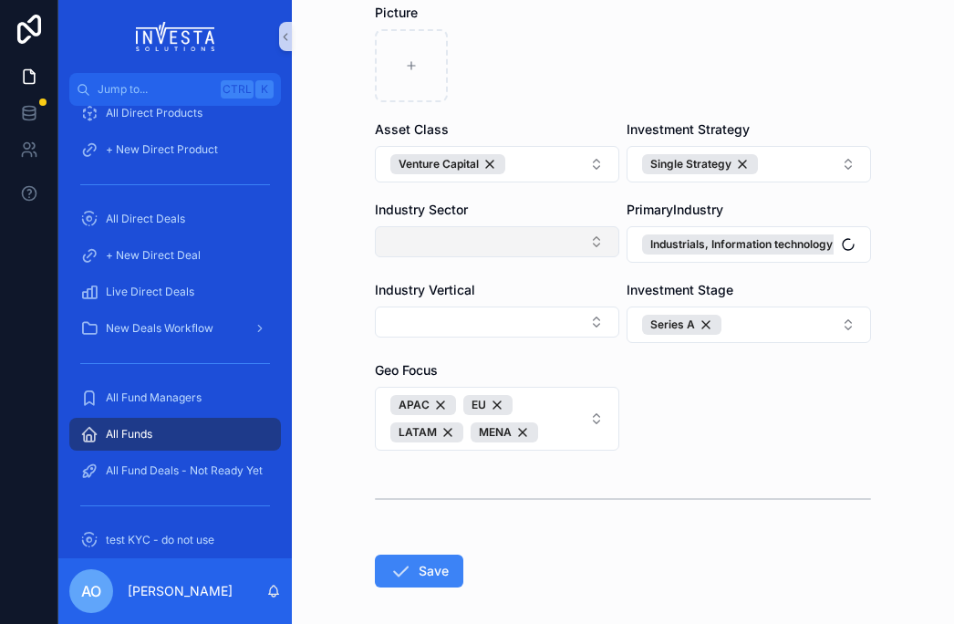
click at [588, 248] on button "Select Button" at bounding box center [497, 241] width 244 height 31
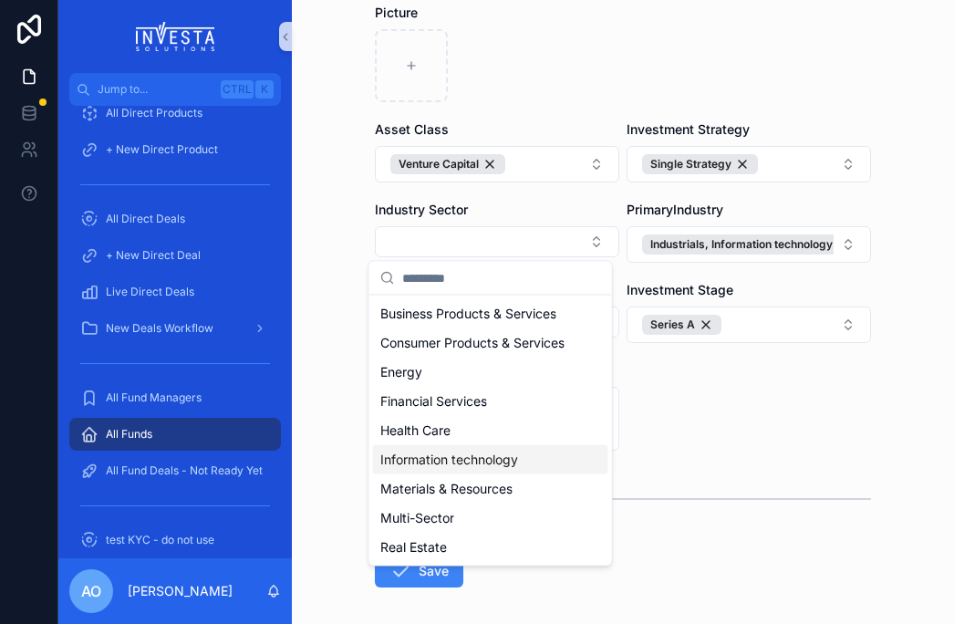
click at [522, 457] on div "Information technology" at bounding box center [490, 459] width 235 height 29
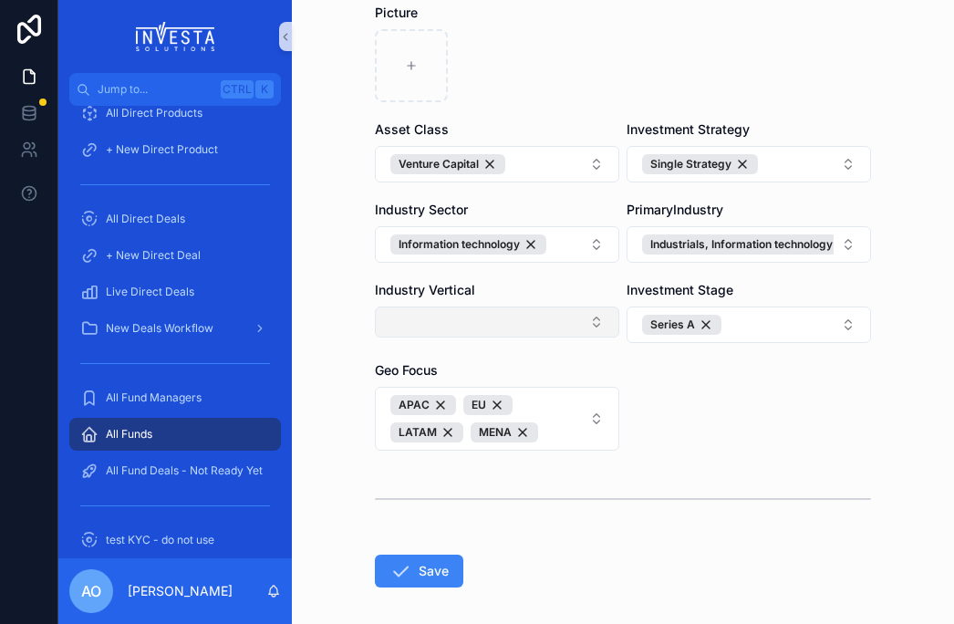
click at [598, 321] on button "Select Button" at bounding box center [497, 322] width 244 height 31
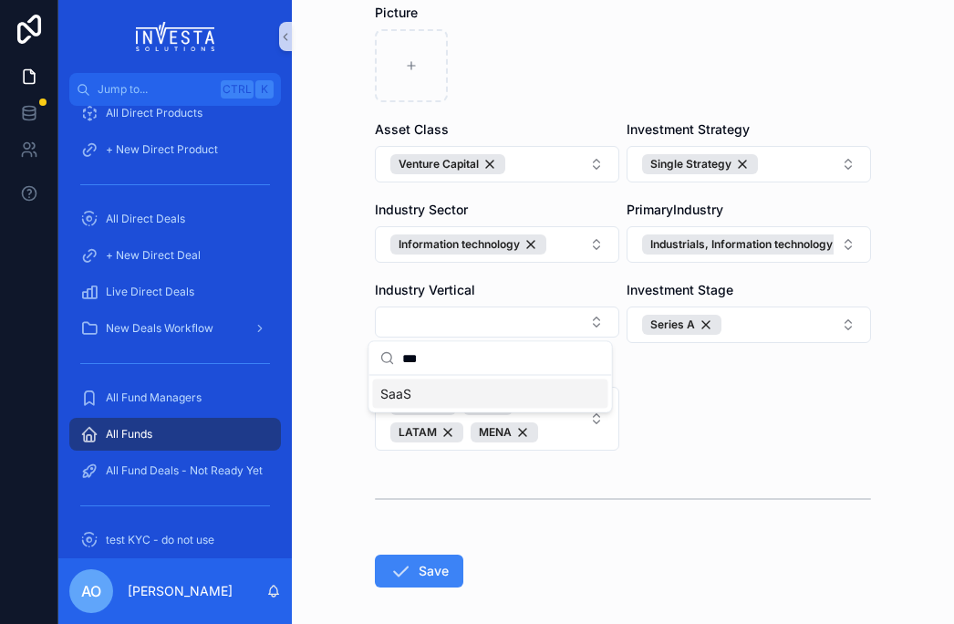
type input "***"
click at [480, 392] on div "SaaS" at bounding box center [490, 394] width 235 height 29
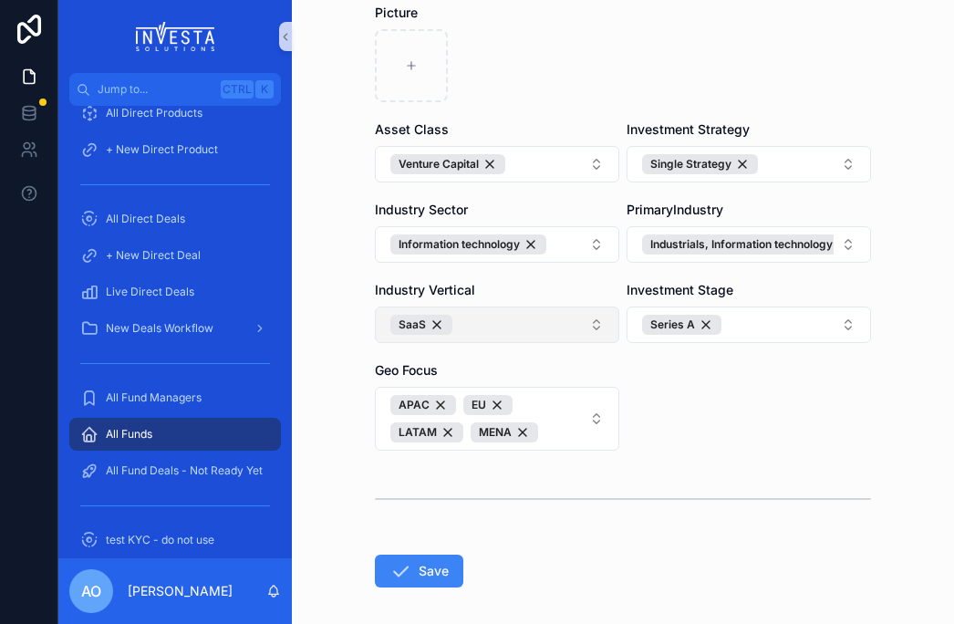
click at [569, 329] on button "SaaS" at bounding box center [497, 325] width 244 height 36
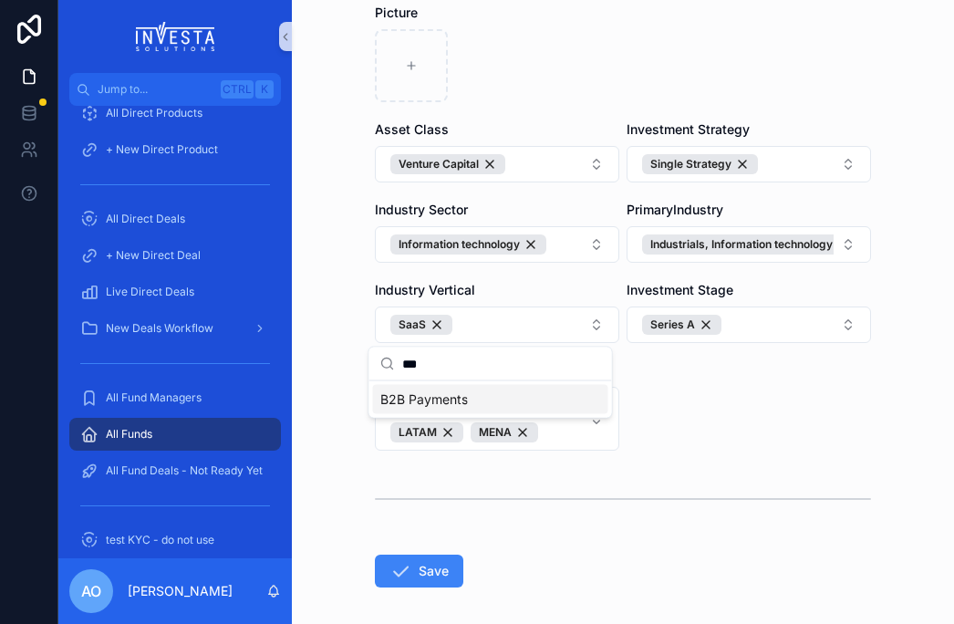
type input "***"
click at [457, 399] on span "B2B Payments" at bounding box center [424, 399] width 88 height 18
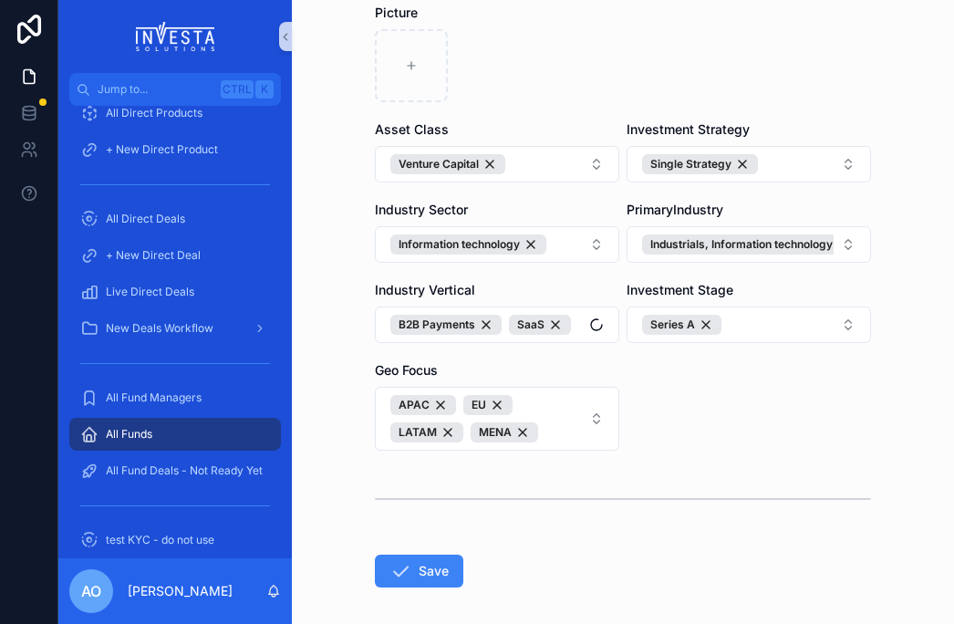
click at [420, 568] on button "Save" at bounding box center [419, 571] width 88 height 33
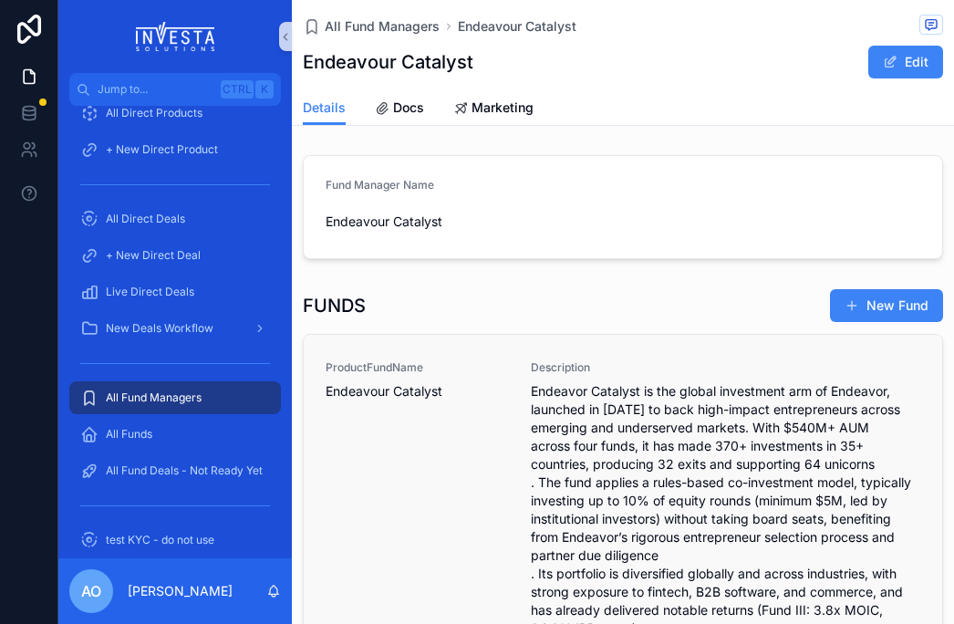
click at [373, 394] on span "Endeavour Catalyst" at bounding box center [417, 391] width 183 height 18
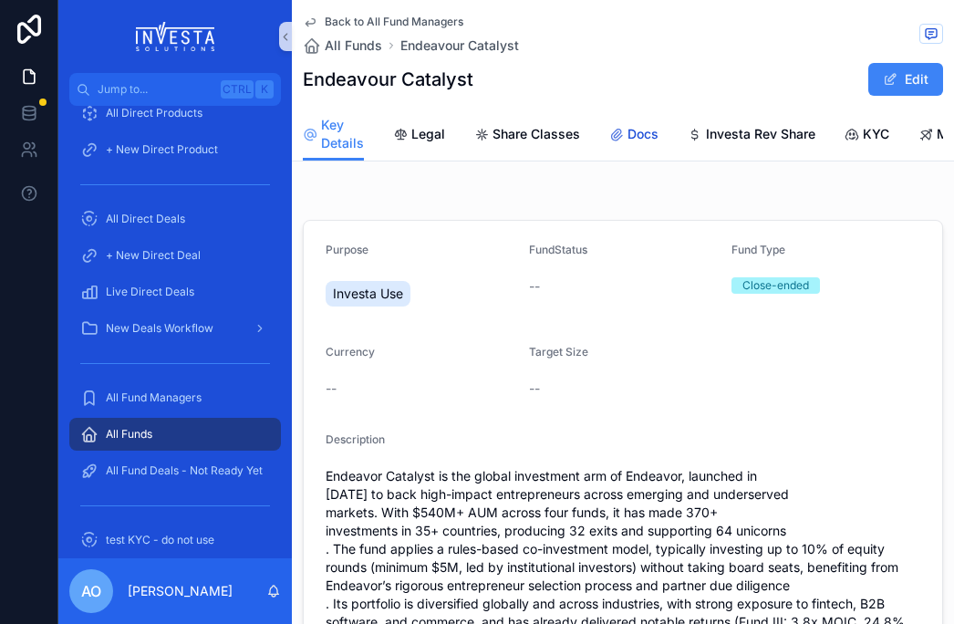
click at [633, 136] on span "Docs" at bounding box center [643, 134] width 31 height 18
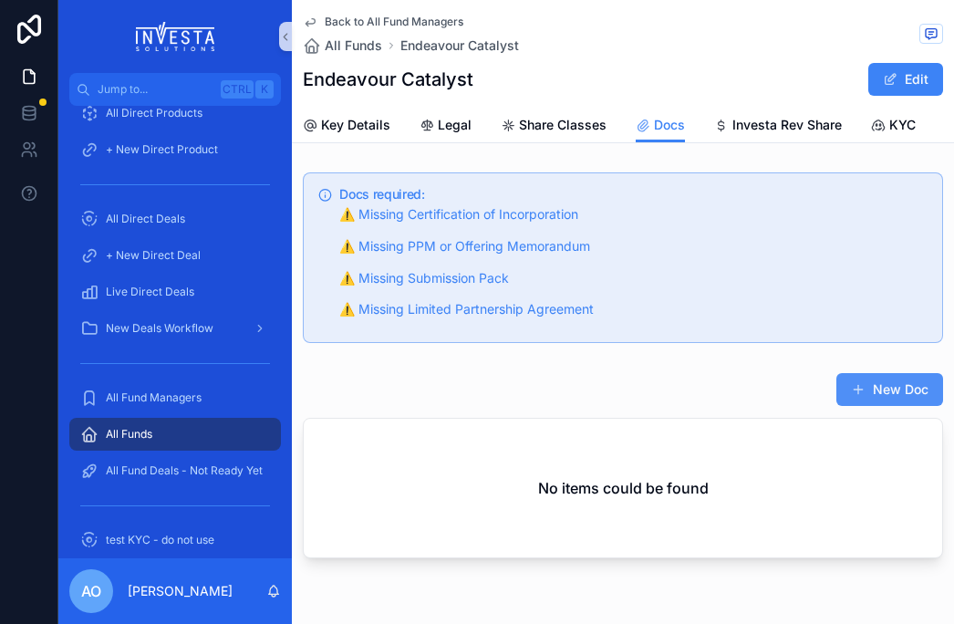
click at [884, 397] on button "New Doc" at bounding box center [890, 389] width 107 height 33
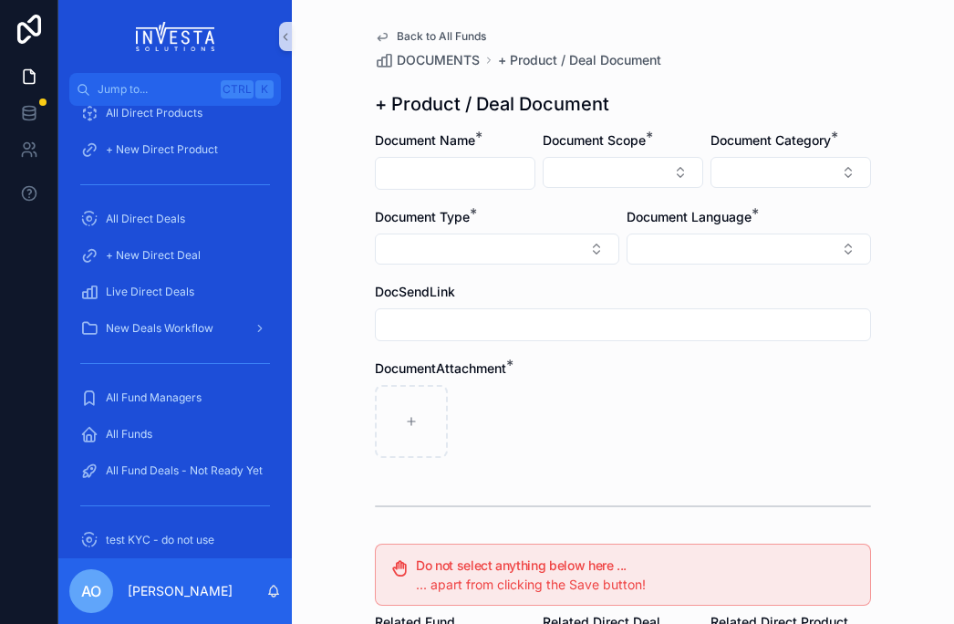
click at [484, 175] on input "scrollable content" at bounding box center [455, 174] width 159 height 26
type input "**********"
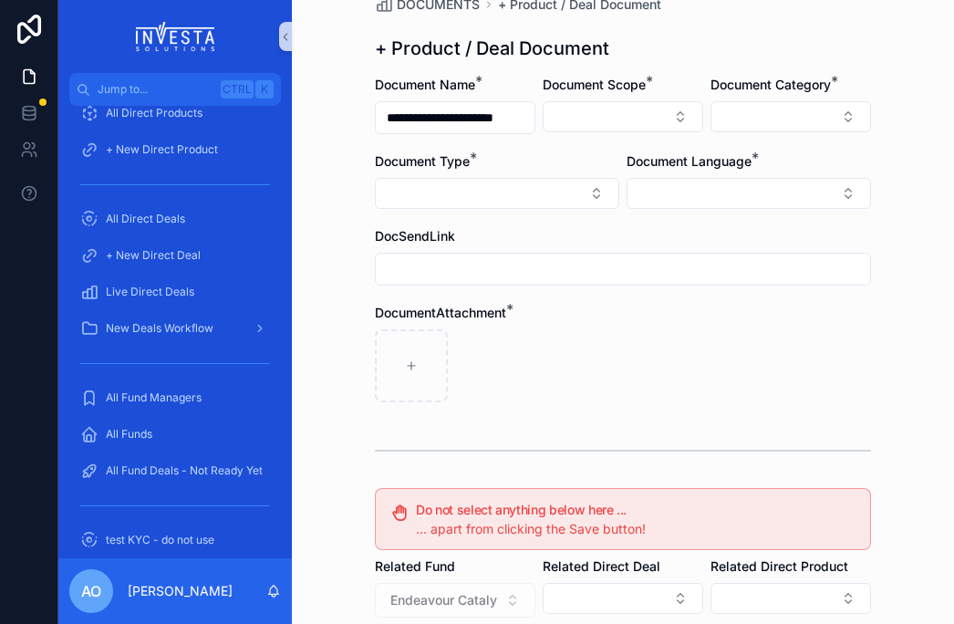
scroll to position [60, 0]
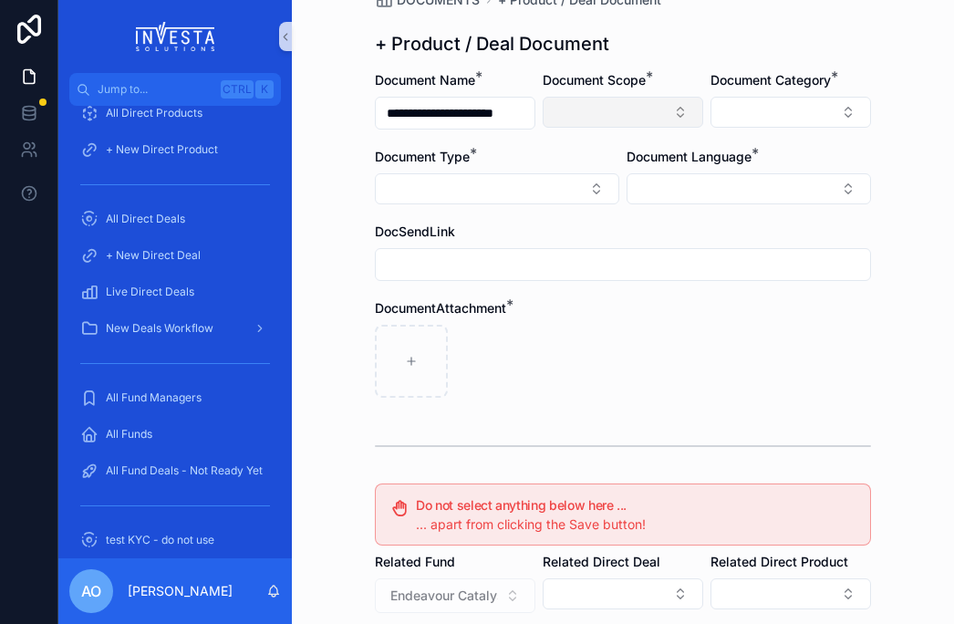
click at [674, 114] on button "Select Button" at bounding box center [623, 112] width 161 height 31
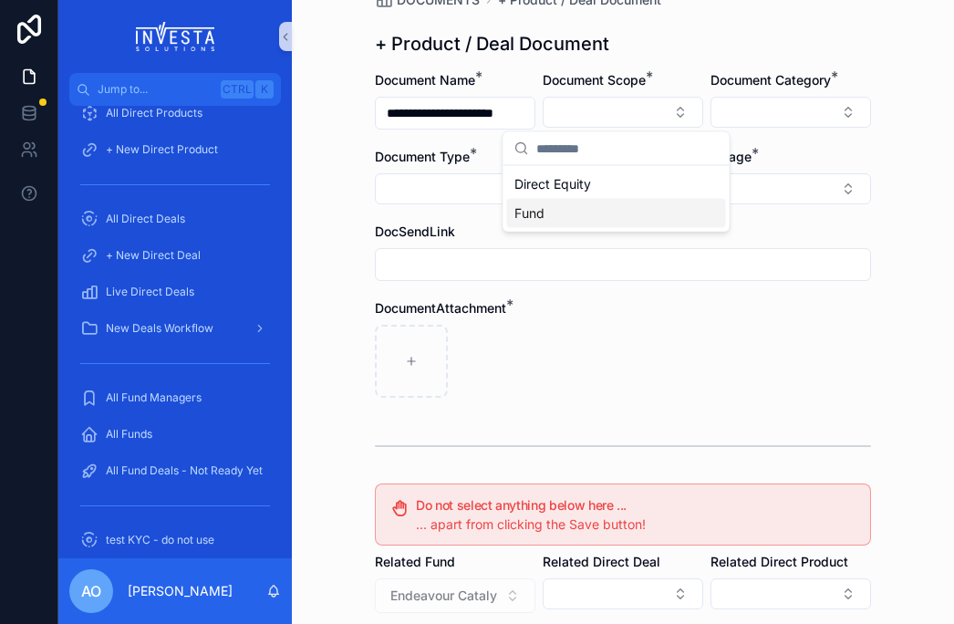
click at [590, 211] on div "Fund" at bounding box center [616, 213] width 219 height 29
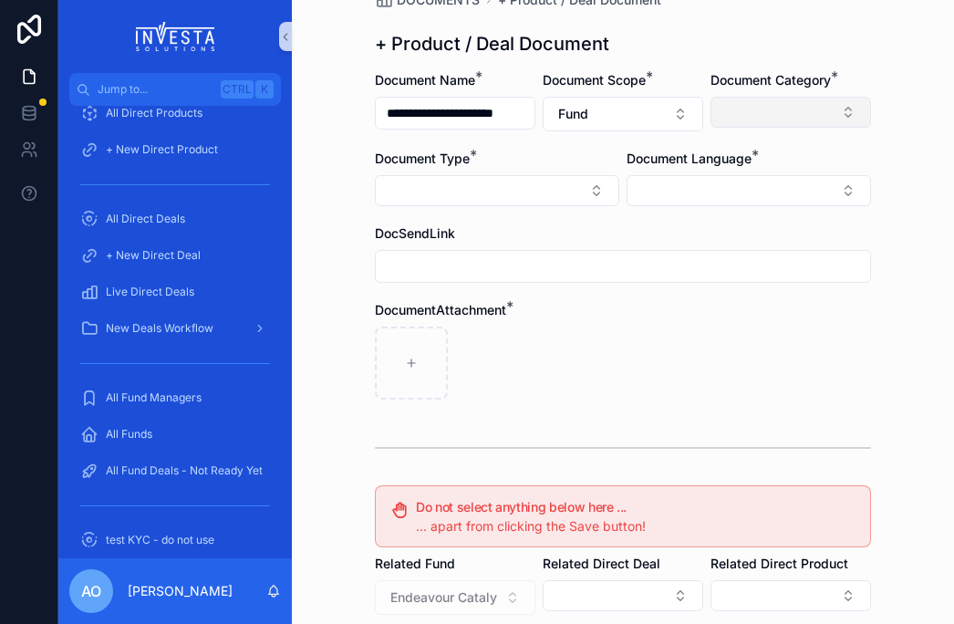
click at [837, 112] on button "Select Button" at bounding box center [791, 112] width 161 height 31
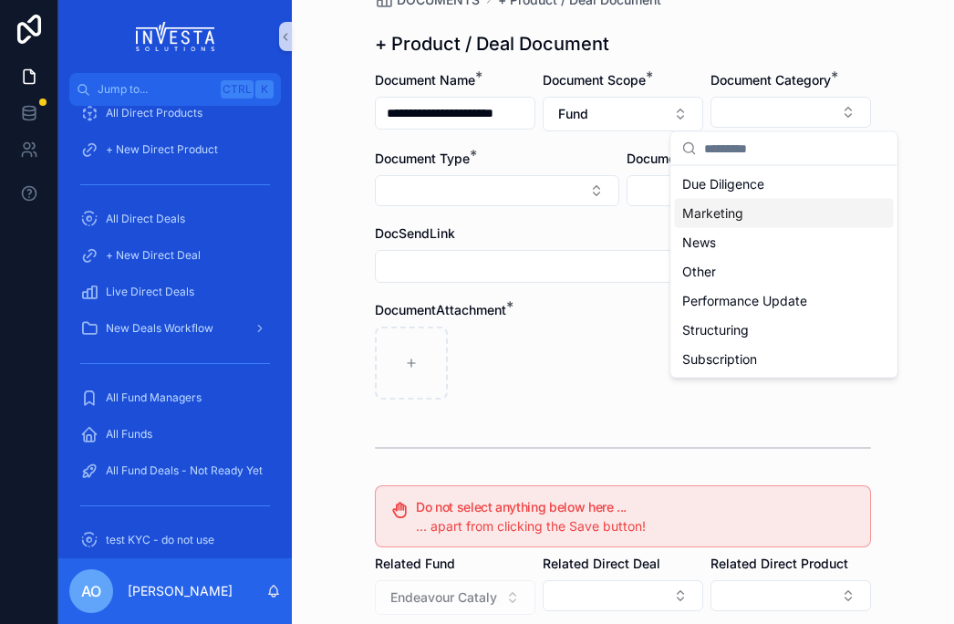
click at [755, 218] on div "Marketing" at bounding box center [784, 213] width 219 height 29
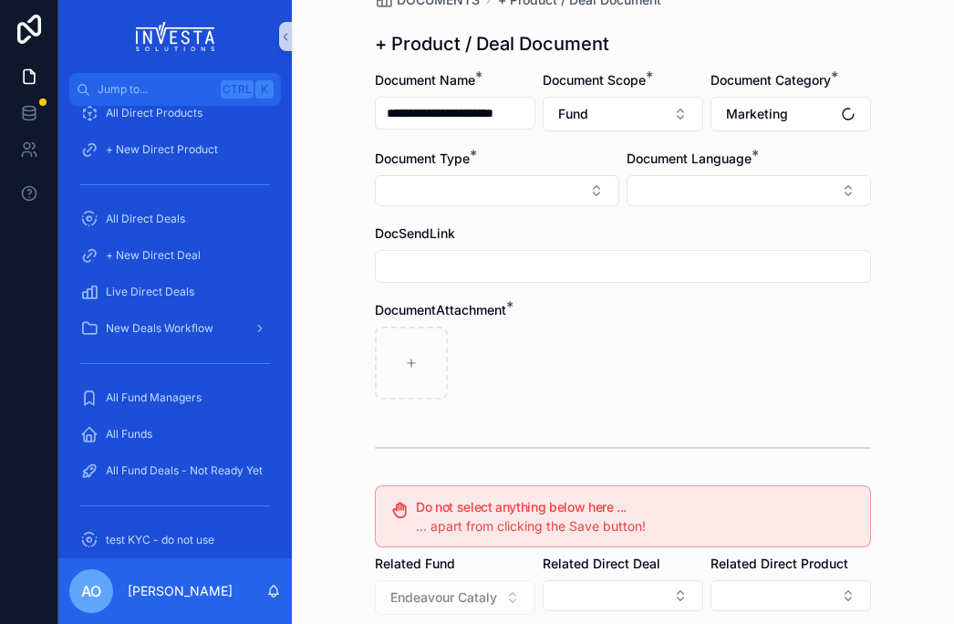
click at [702, 373] on div "scrollable content" at bounding box center [623, 363] width 496 height 73
click at [588, 189] on button "Select Button" at bounding box center [497, 190] width 244 height 31
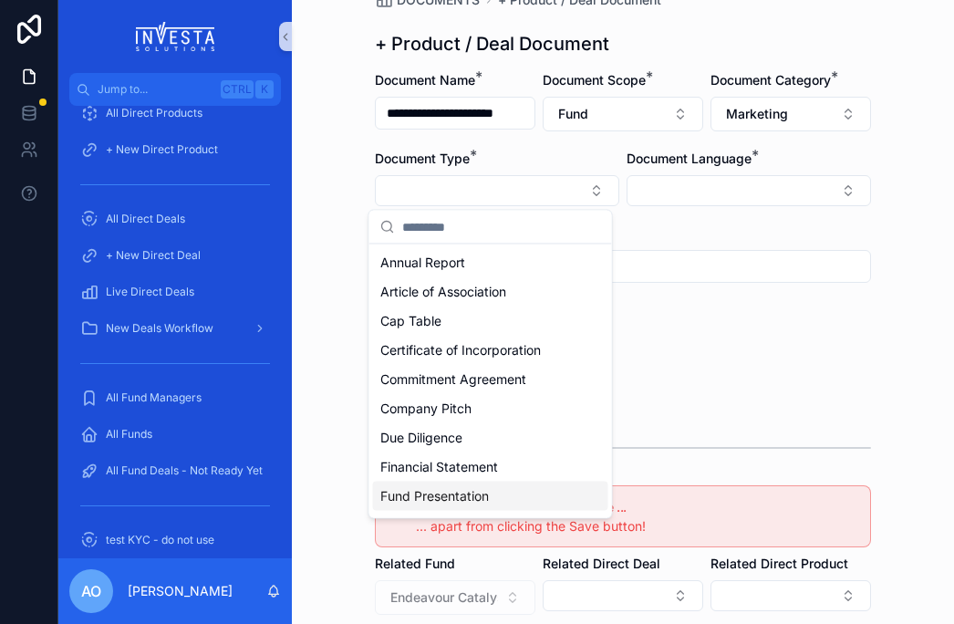
click at [476, 499] on span "Fund Presentation" at bounding box center [434, 496] width 109 height 18
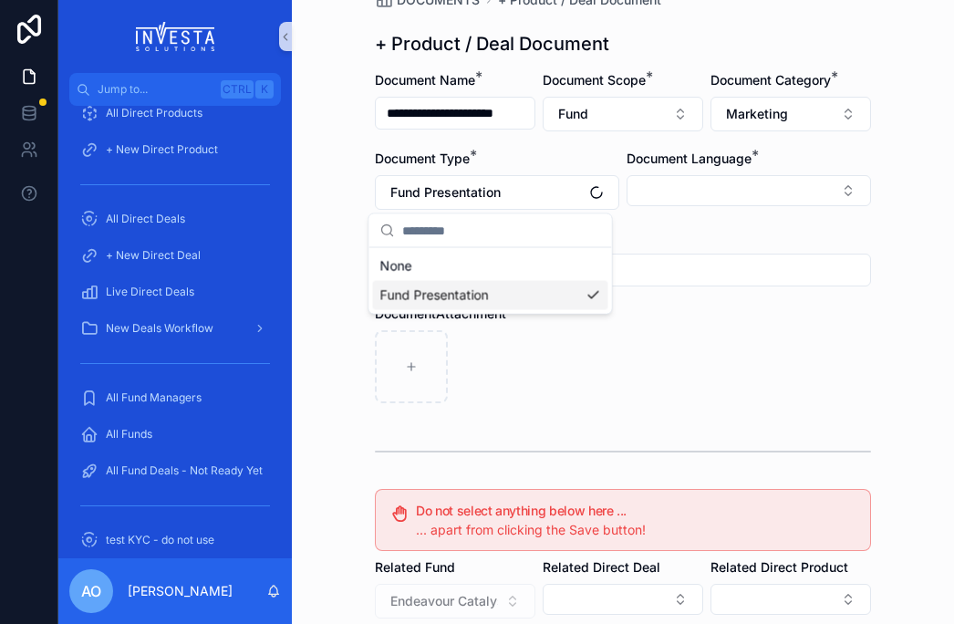
click at [727, 416] on form "**********" at bounding box center [623, 501] width 496 height 861
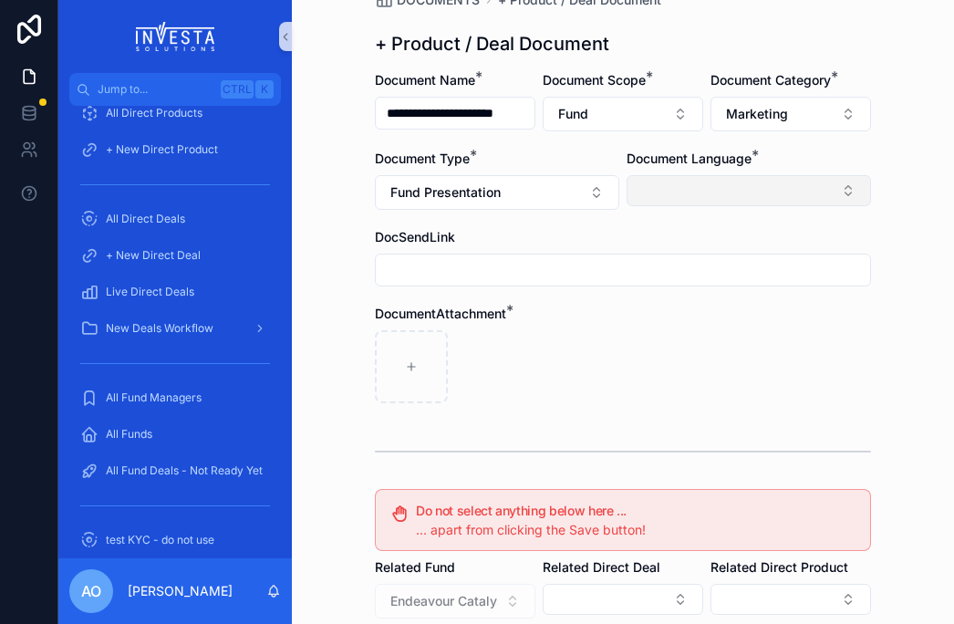
click at [853, 181] on button "Select Button" at bounding box center [749, 190] width 244 height 31
click at [712, 320] on div "English" at bounding box center [742, 321] width 235 height 29
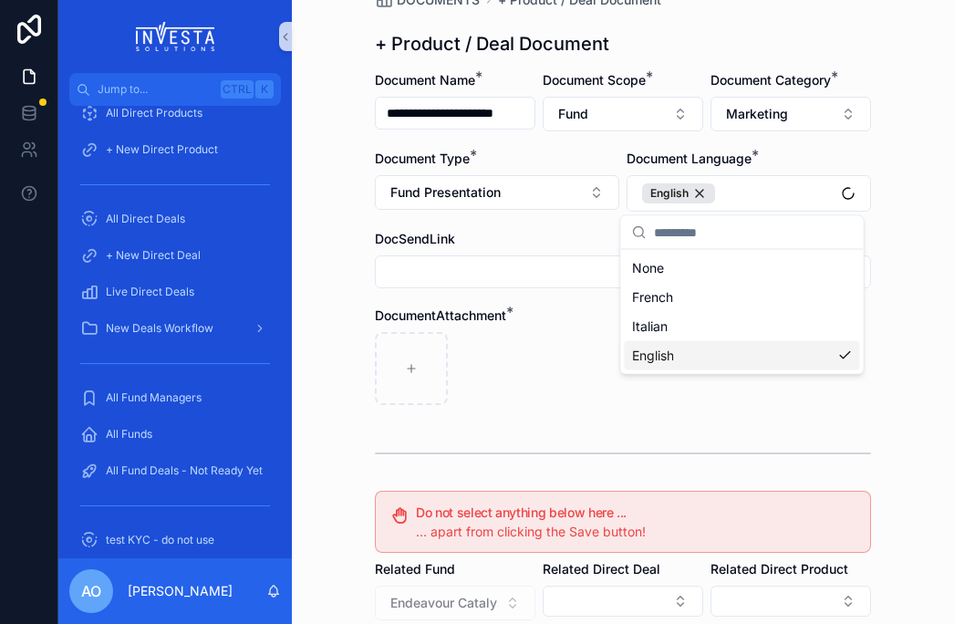
click at [572, 432] on div "scrollable content" at bounding box center [623, 454] width 496 height 46
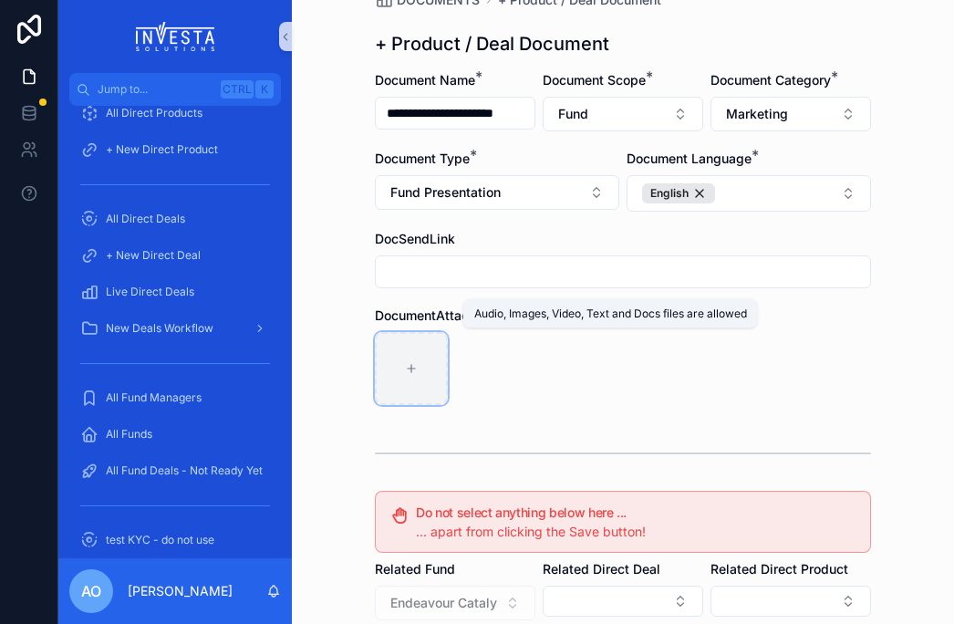
click at [405, 373] on icon "scrollable content" at bounding box center [411, 368] width 13 height 13
type input "**********"
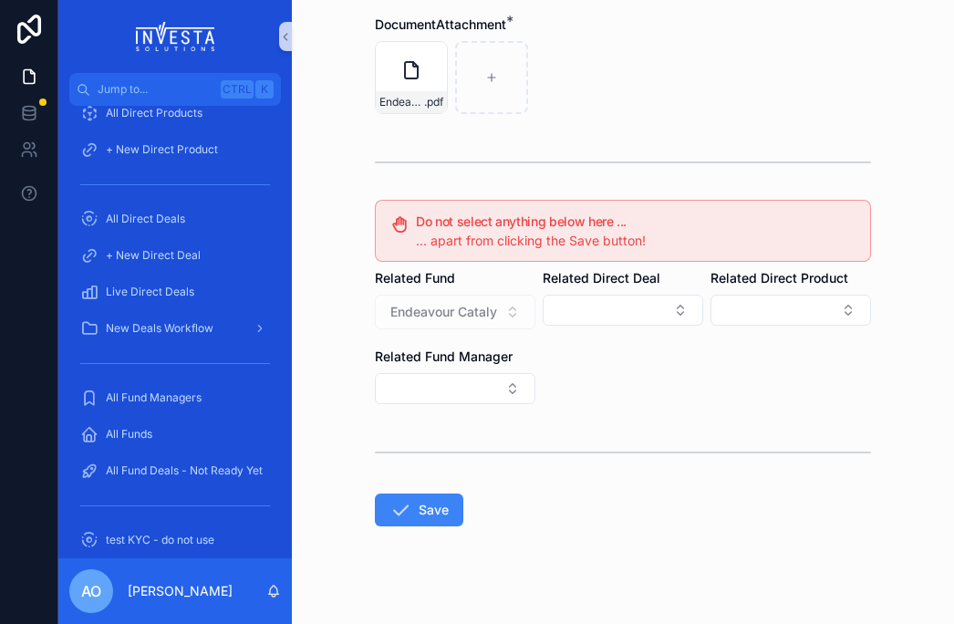
scroll to position [370, 0]
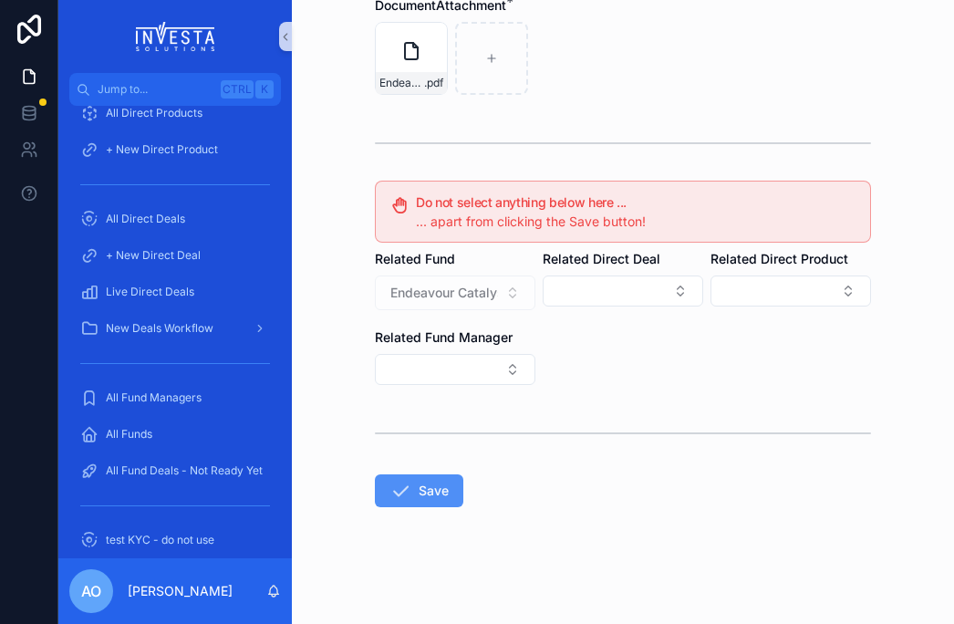
click at [417, 480] on button "Save" at bounding box center [419, 490] width 88 height 33
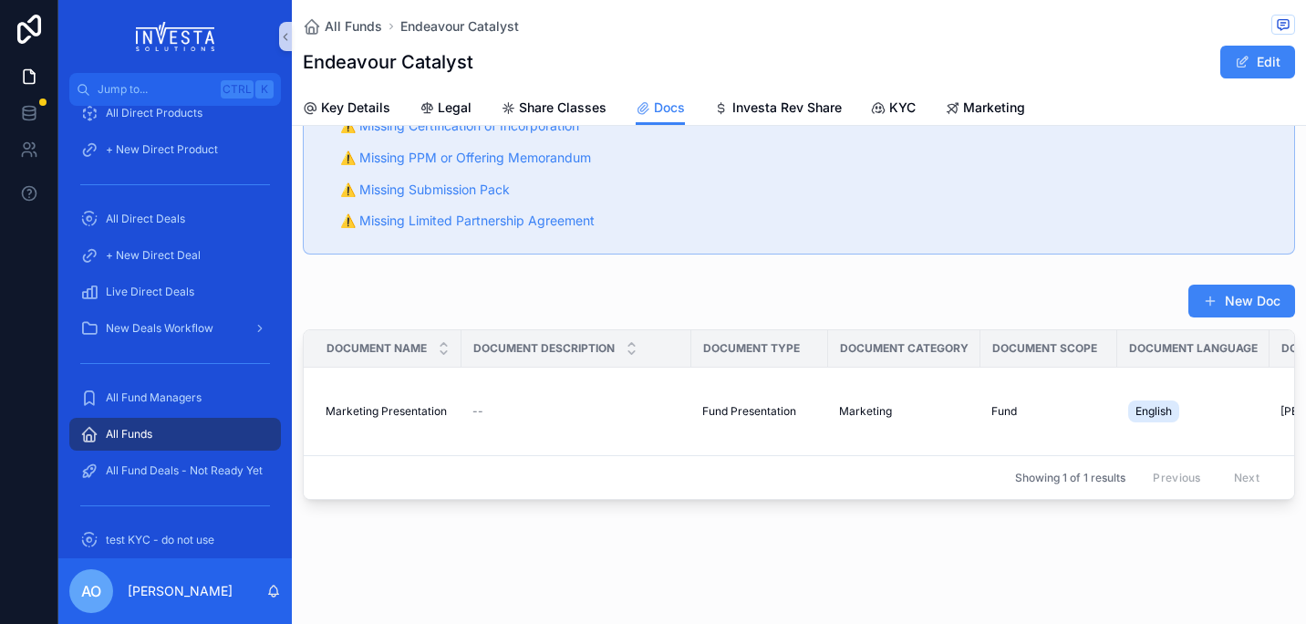
scroll to position [85, 0]
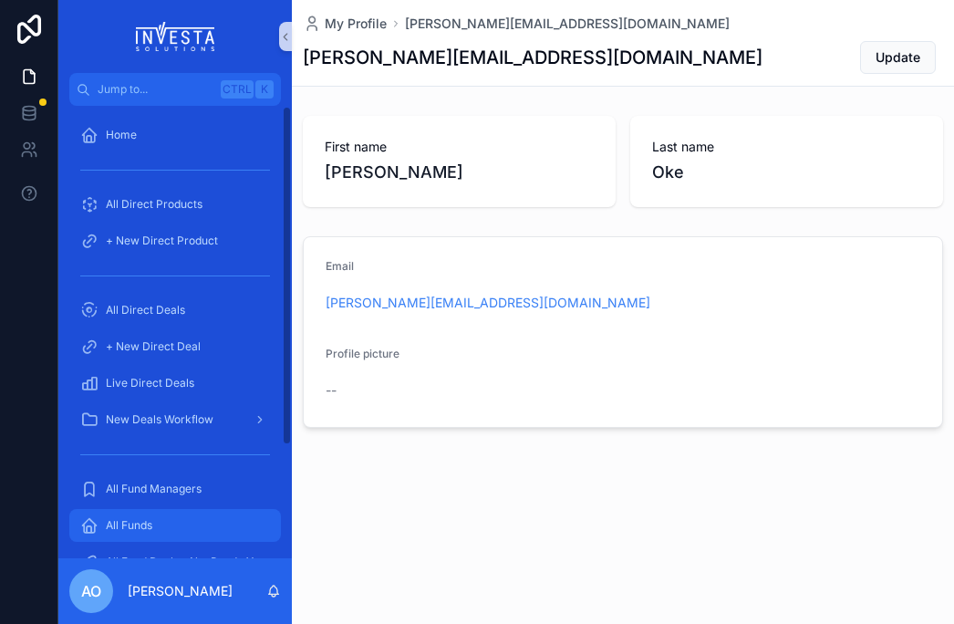
click at [137, 527] on span "All Funds" at bounding box center [129, 525] width 47 height 15
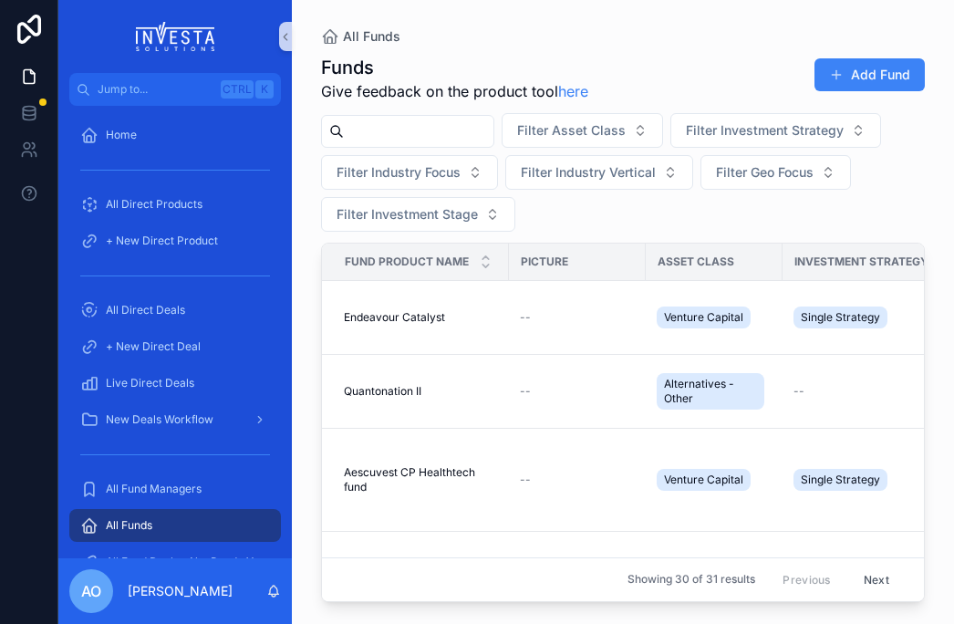
click at [403, 129] on input "scrollable content" at bounding box center [419, 132] width 150 height 26
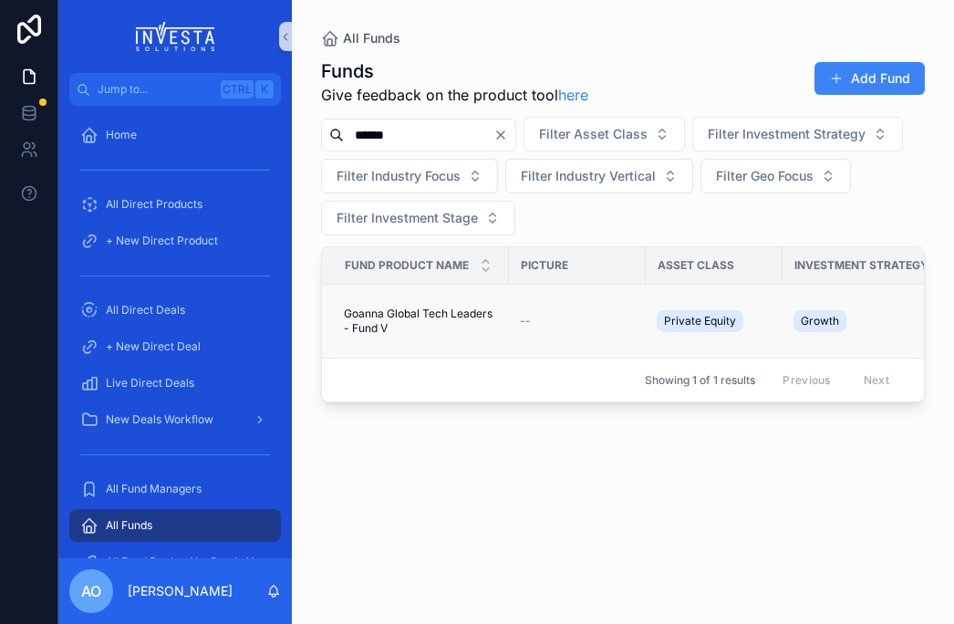
type input "******"
click at [409, 312] on span "Goanna Global Tech Leaders - Fund V" at bounding box center [421, 321] width 154 height 29
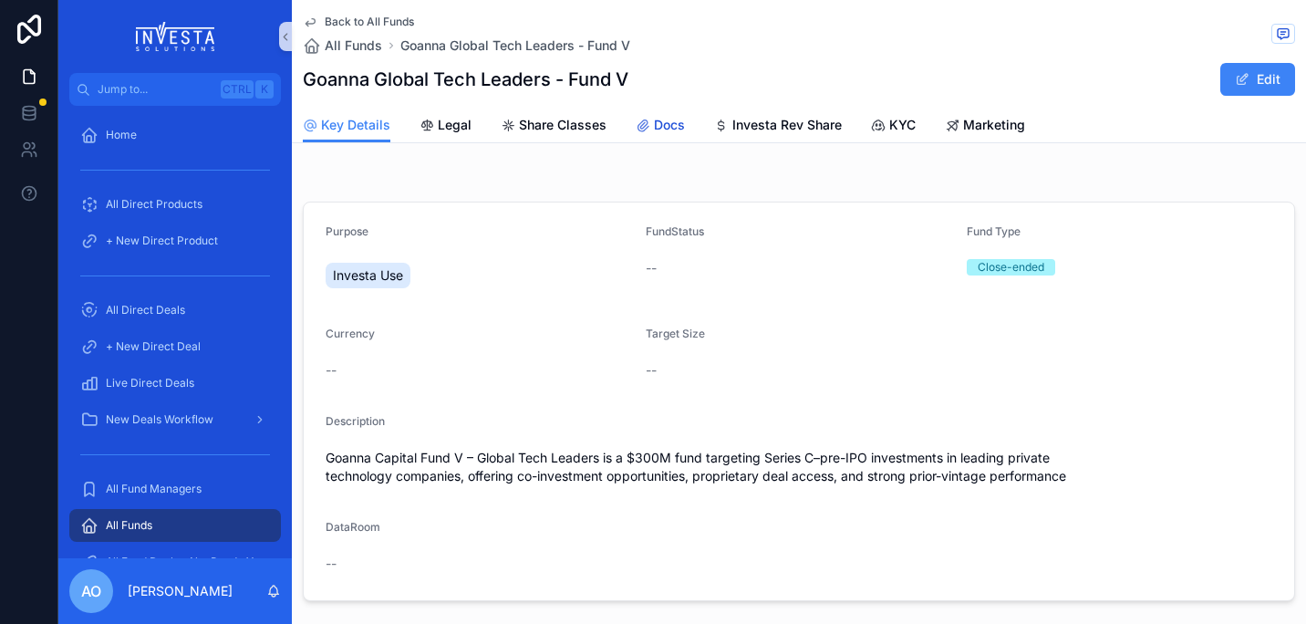
click at [662, 121] on span "Docs" at bounding box center [669, 125] width 31 height 18
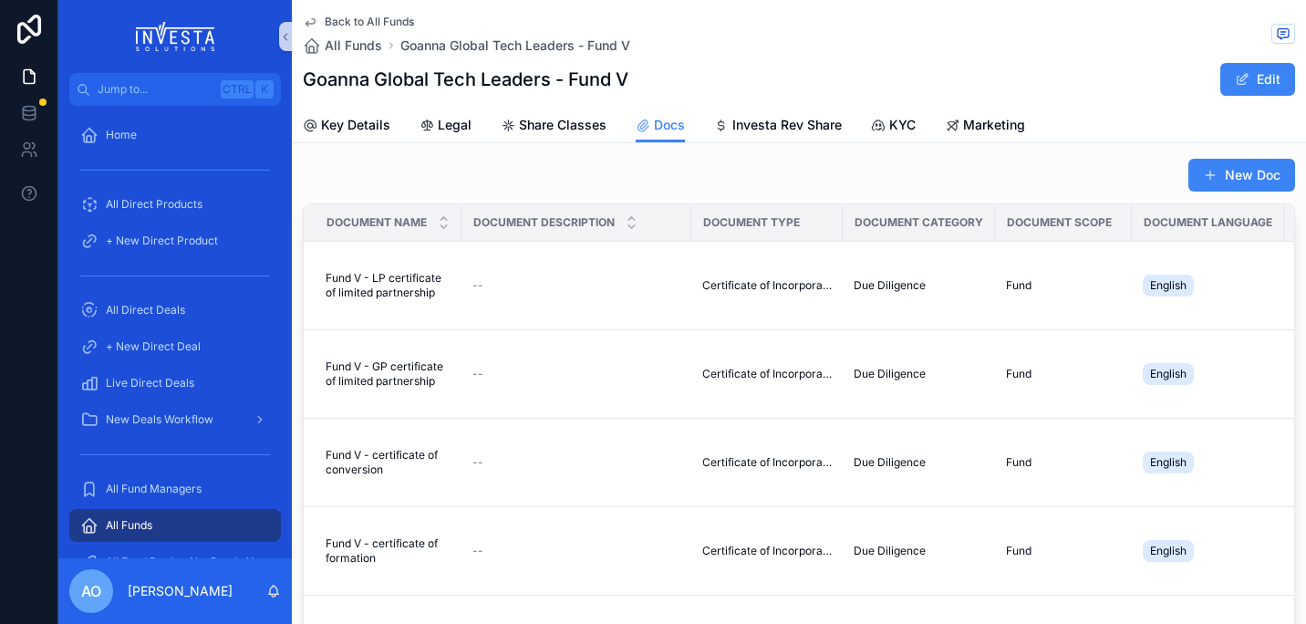
scroll to position [213, 0]
click at [399, 288] on span "Fund V - LP certificate of limited partnership" at bounding box center [388, 286] width 125 height 29
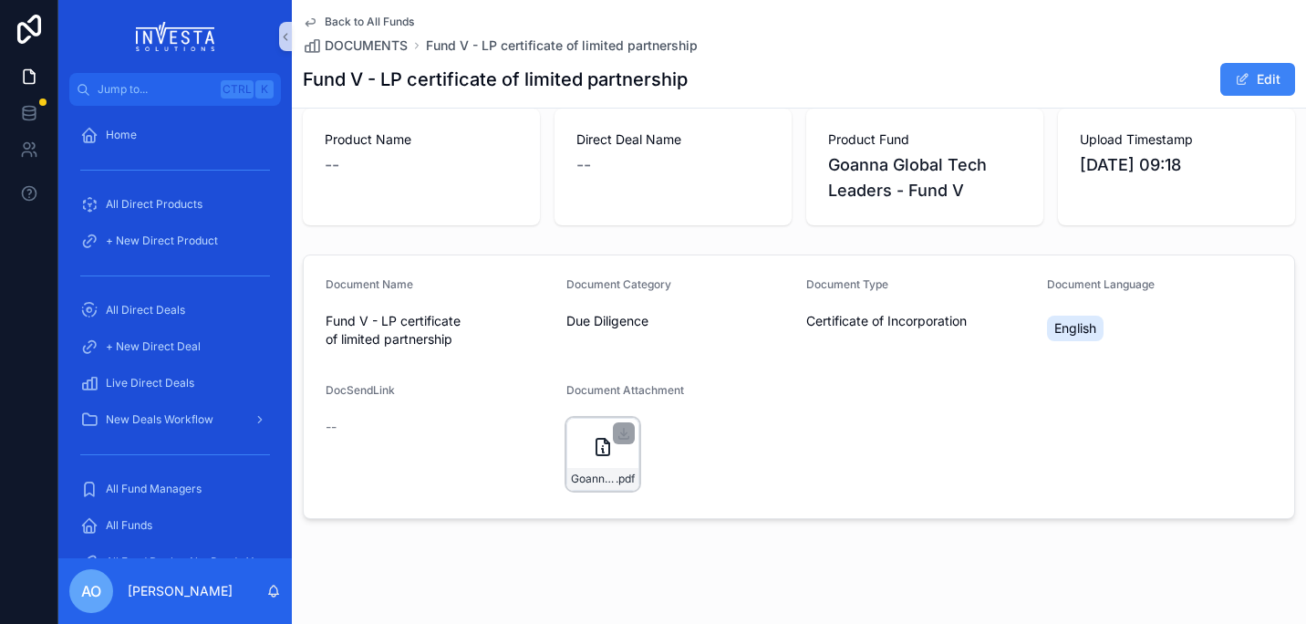
scroll to position [30, 0]
click at [597, 443] on icon "scrollable content" at bounding box center [603, 446] width 22 height 22
